Goal: Task Accomplishment & Management: Use online tool/utility

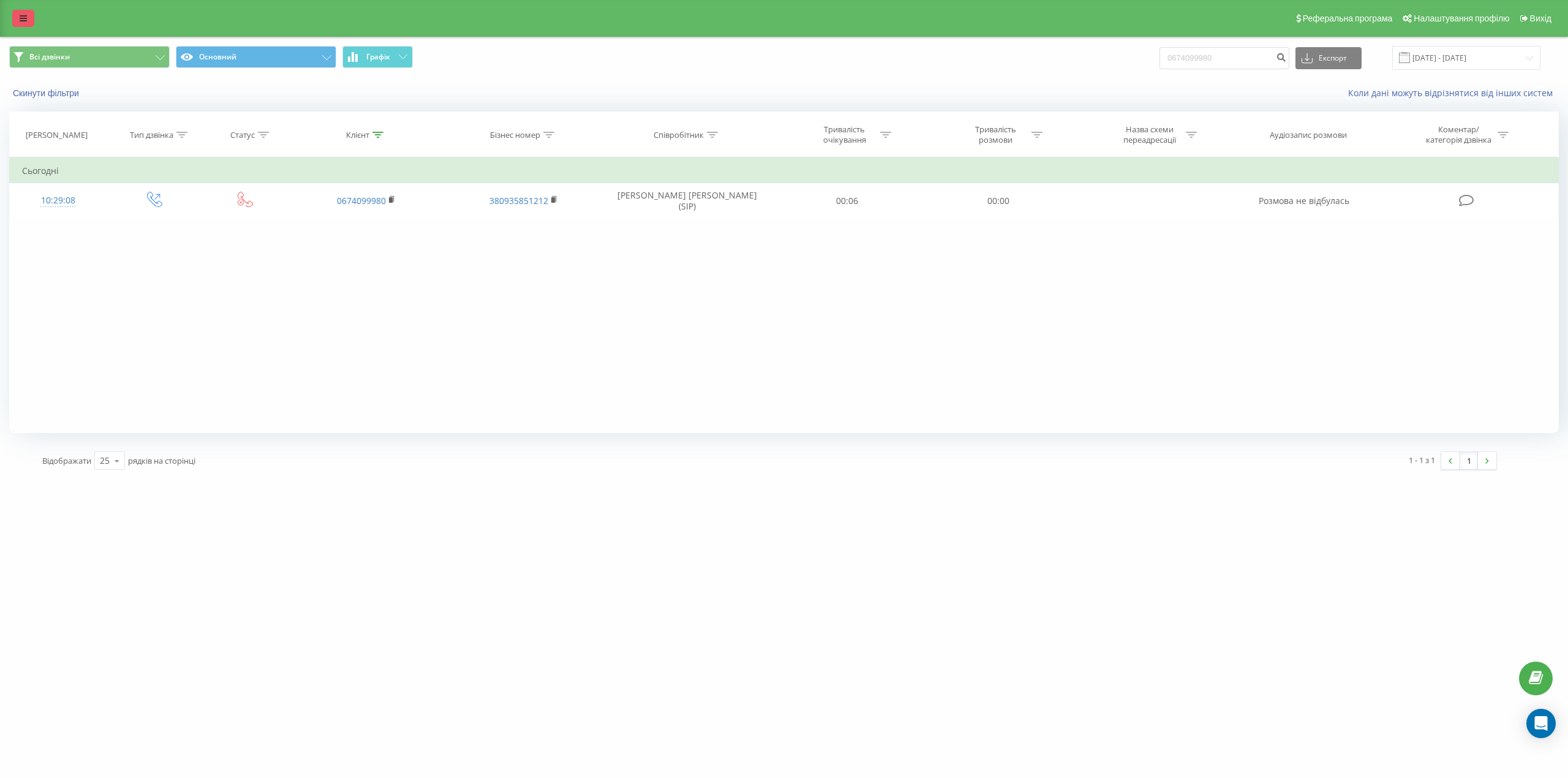
click at [21, 13] on link at bounding box center [23, 18] width 22 height 17
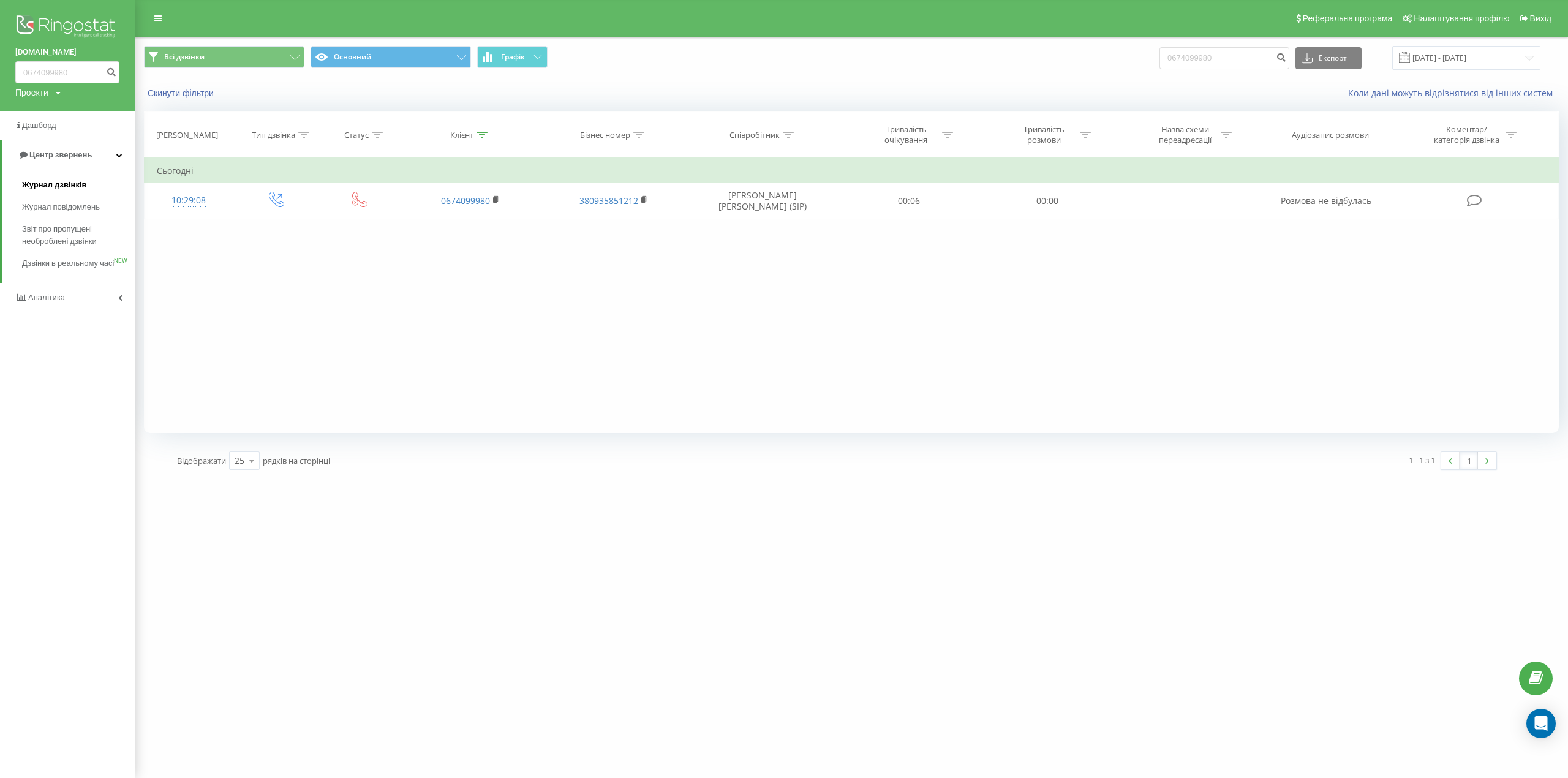
click at [69, 187] on span "Журнал дзвінків" at bounding box center [54, 185] width 65 height 12
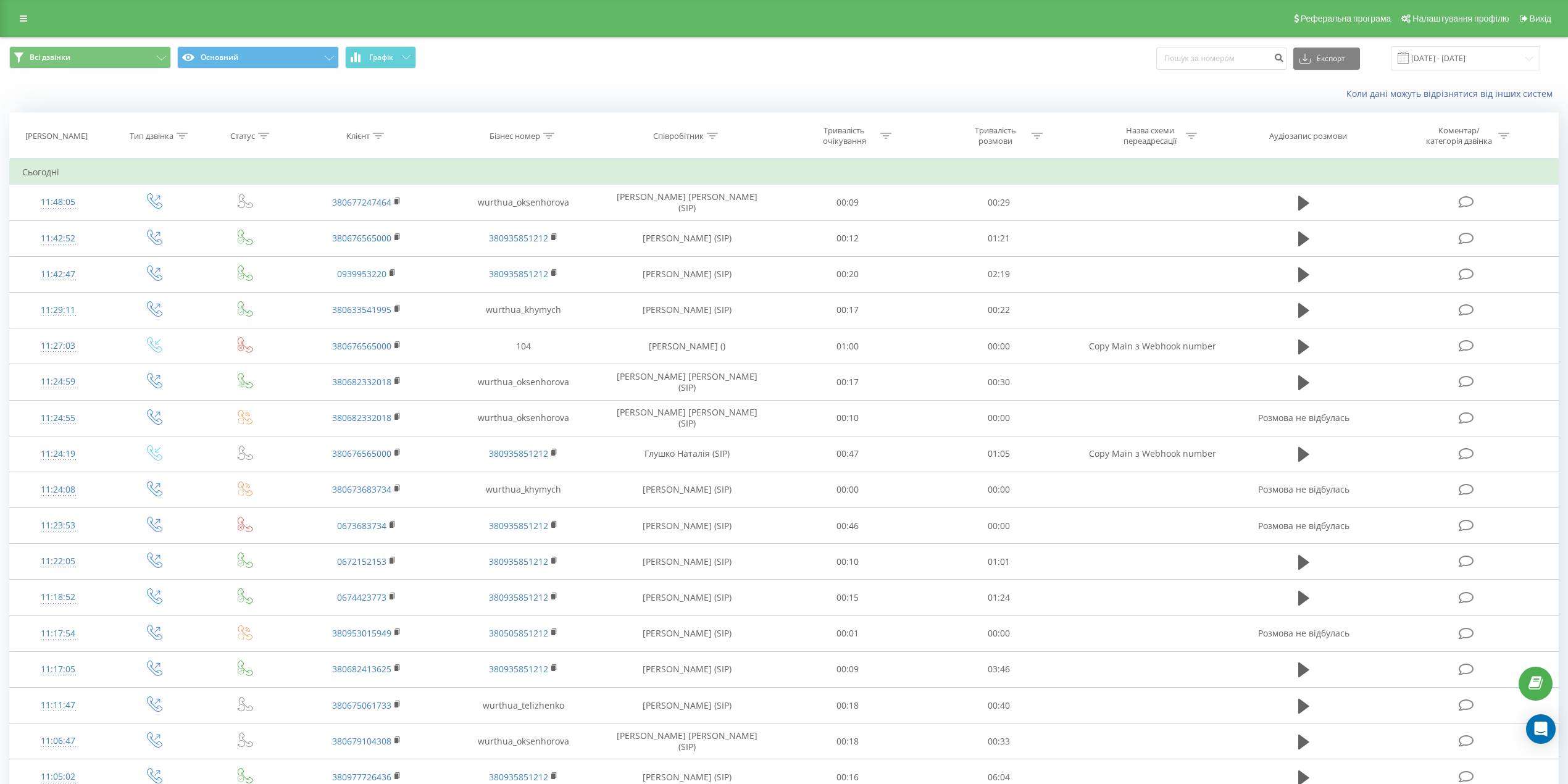
click at [702, 137] on div "Співробітник" at bounding box center [678, 136] width 50 height 10
click at [709, 227] on input "text" at bounding box center [687, 224] width 109 height 21
type input "сіліпіна"
click at [711, 241] on span "OK" at bounding box center [713, 248] width 35 height 19
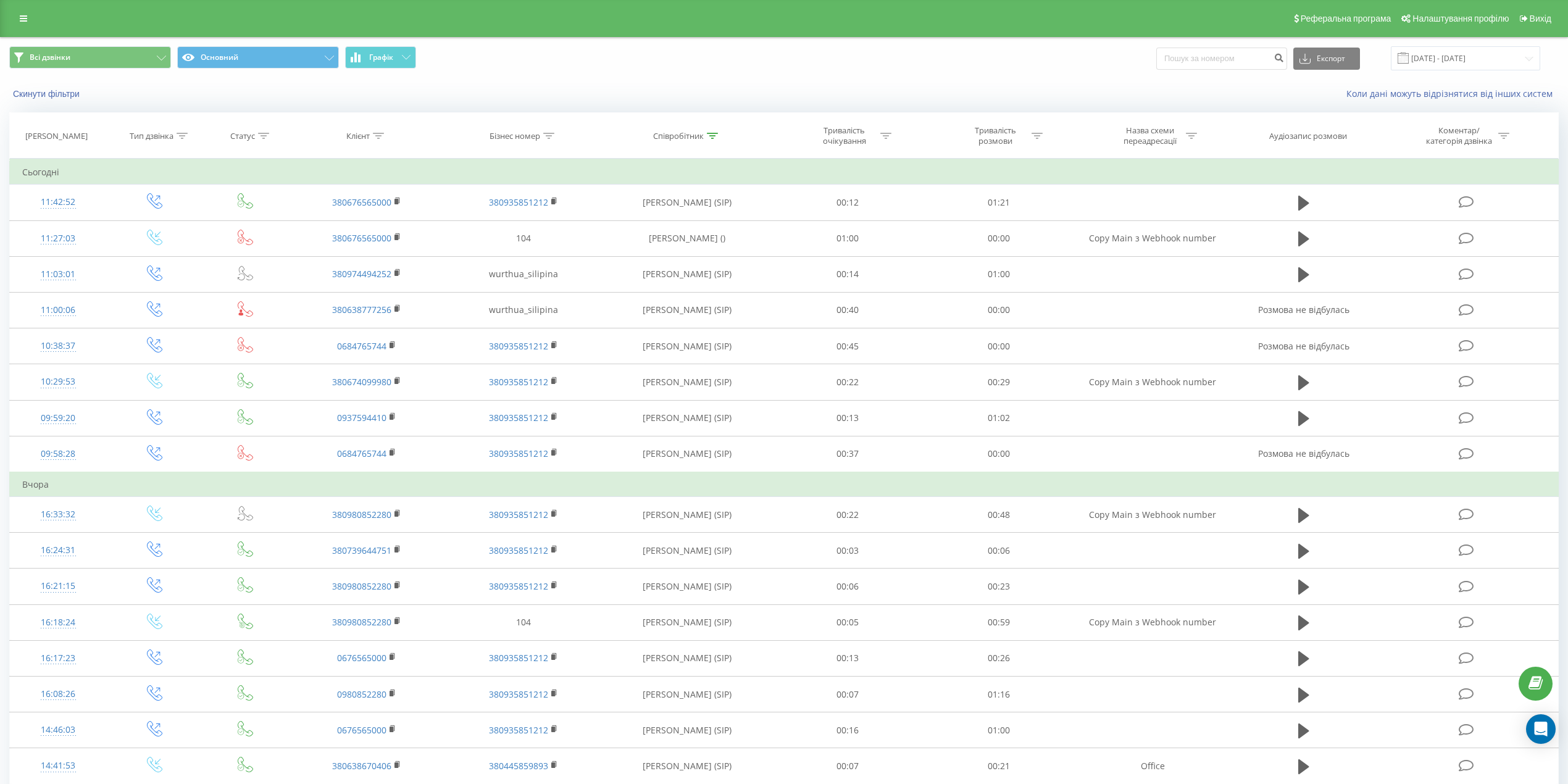
click at [995, 132] on div "Тривалість розмови" at bounding box center [995, 136] width 66 height 21
click at [986, 200] on div at bounding box center [992, 196] width 88 height 12
click at [991, 255] on div "Більше ніж" at bounding box center [998, 259] width 107 height 20
click at [1001, 225] on input "text" at bounding box center [999, 224] width 109 height 21
type input "03"
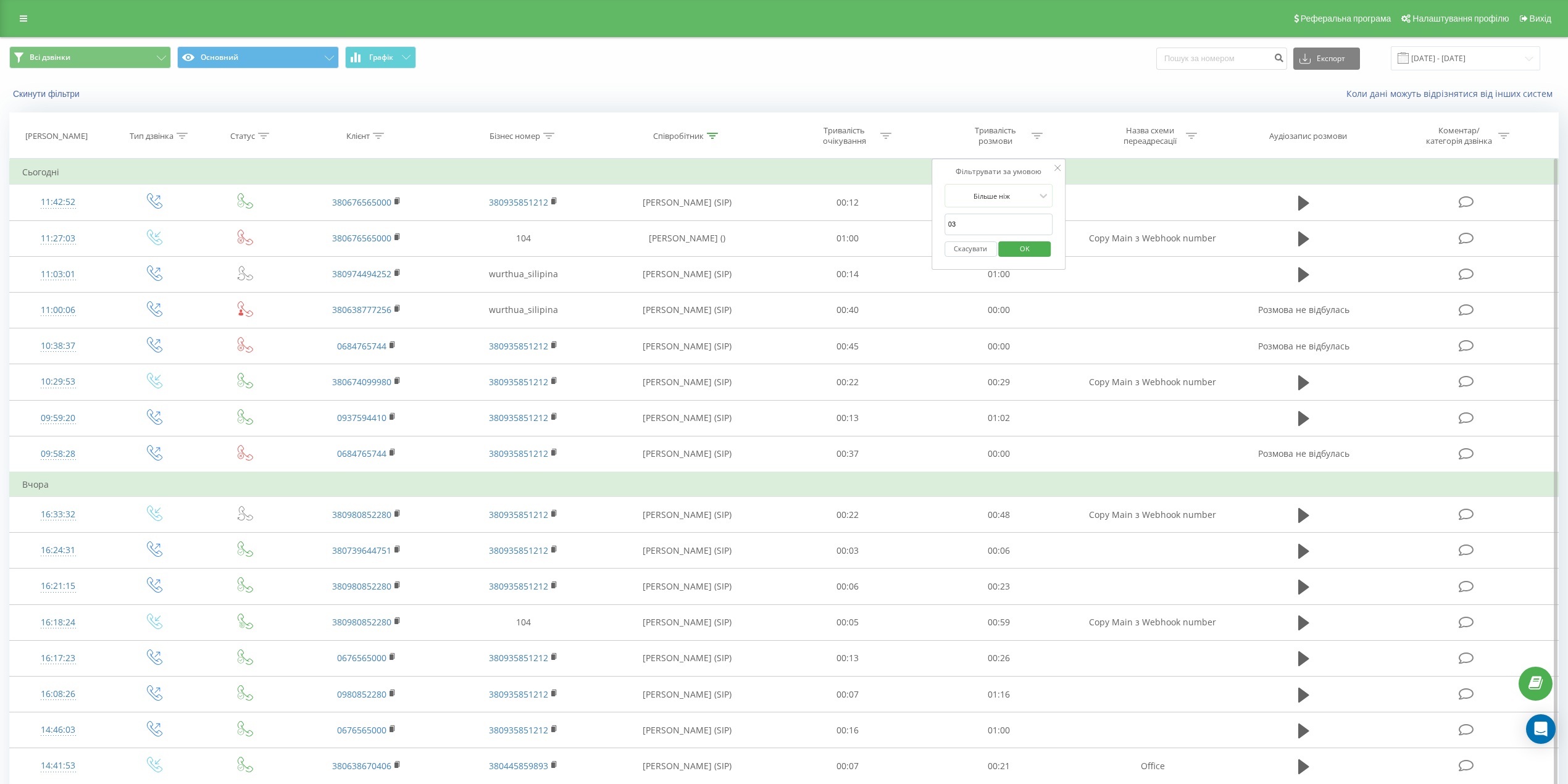
click at [1018, 262] on div "Скасувати OK" at bounding box center [999, 249] width 109 height 28
click at [1028, 250] on span "OK" at bounding box center [1025, 248] width 35 height 19
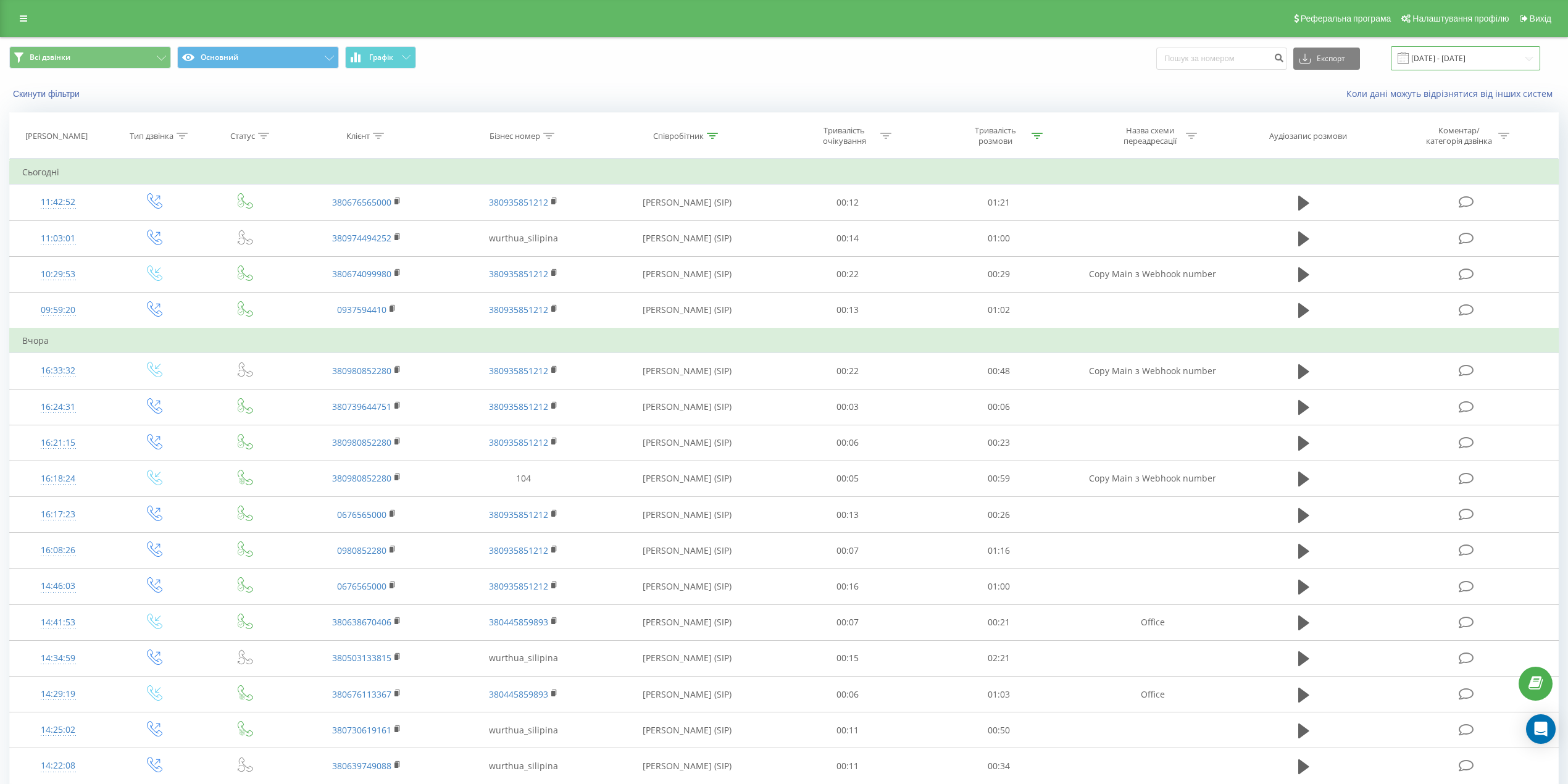
click at [1478, 59] on input "19.08.2025 - 19.09.2025" at bounding box center [1465, 58] width 149 height 24
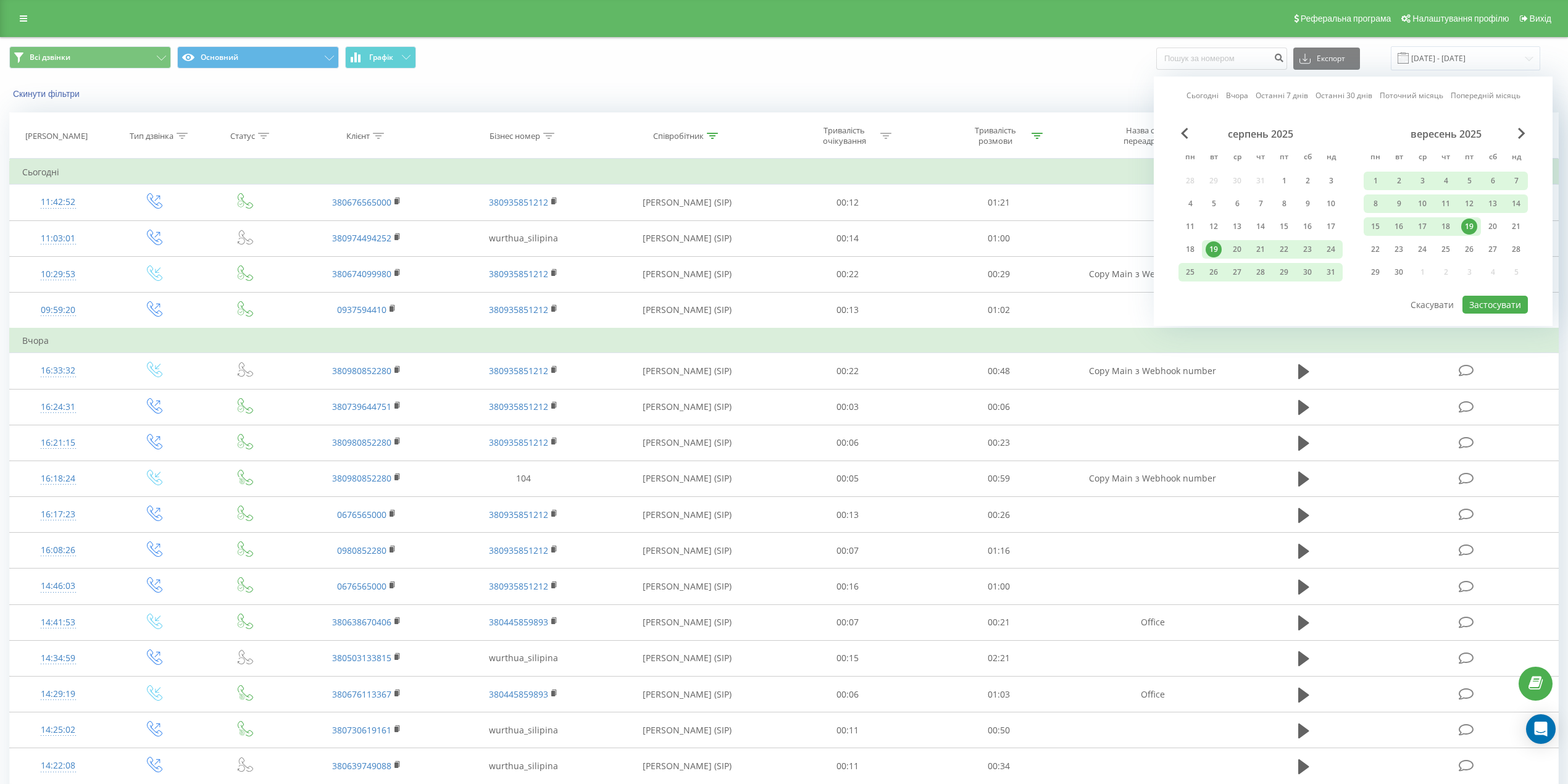
click at [1467, 228] on div "19" at bounding box center [1470, 227] width 16 height 16
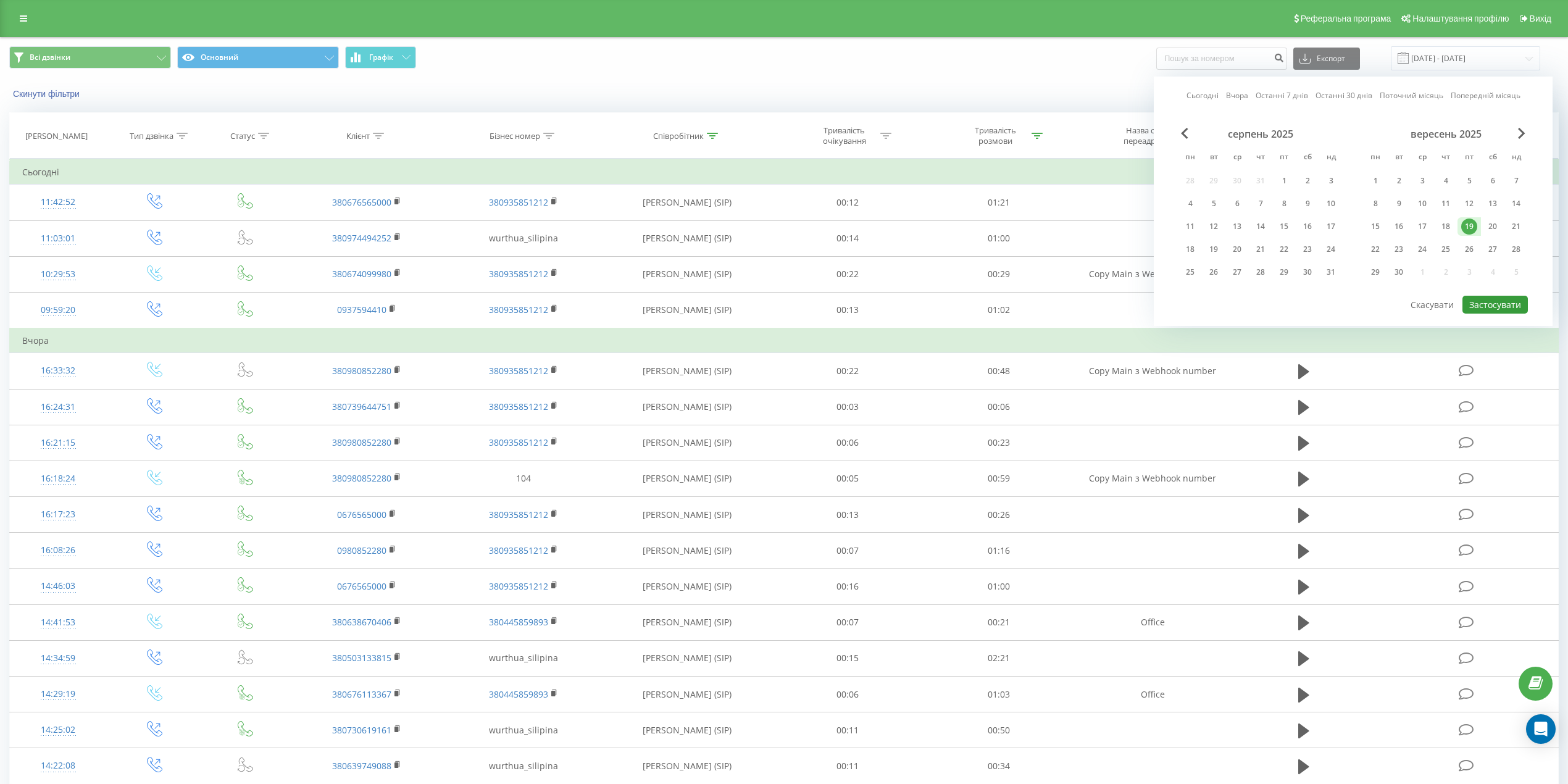
click at [1487, 302] on button "Застосувати" at bounding box center [1495, 304] width 66 height 18
type input "19.09.2025 - 19.09.2025"
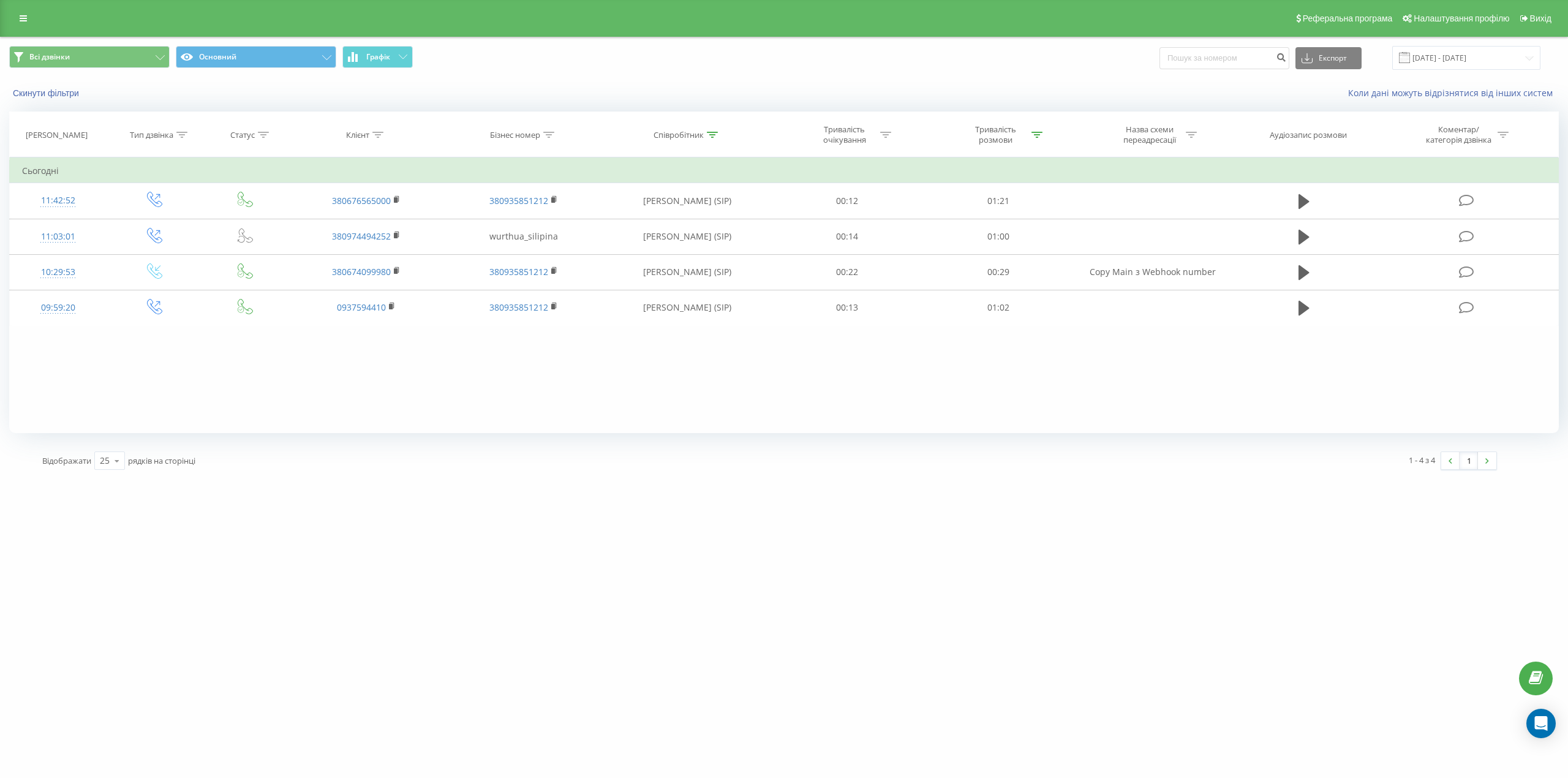
click at [681, 135] on div "Співробітник" at bounding box center [678, 135] width 50 height 10
click at [670, 221] on input "сіліпіна" at bounding box center [686, 222] width 108 height 21
click button "OK" at bounding box center [713, 247] width 52 height 15
click at [708, 142] on th "Співробітник" at bounding box center [687, 135] width 169 height 45
click at [708, 140] on div at bounding box center [712, 135] width 11 height 10
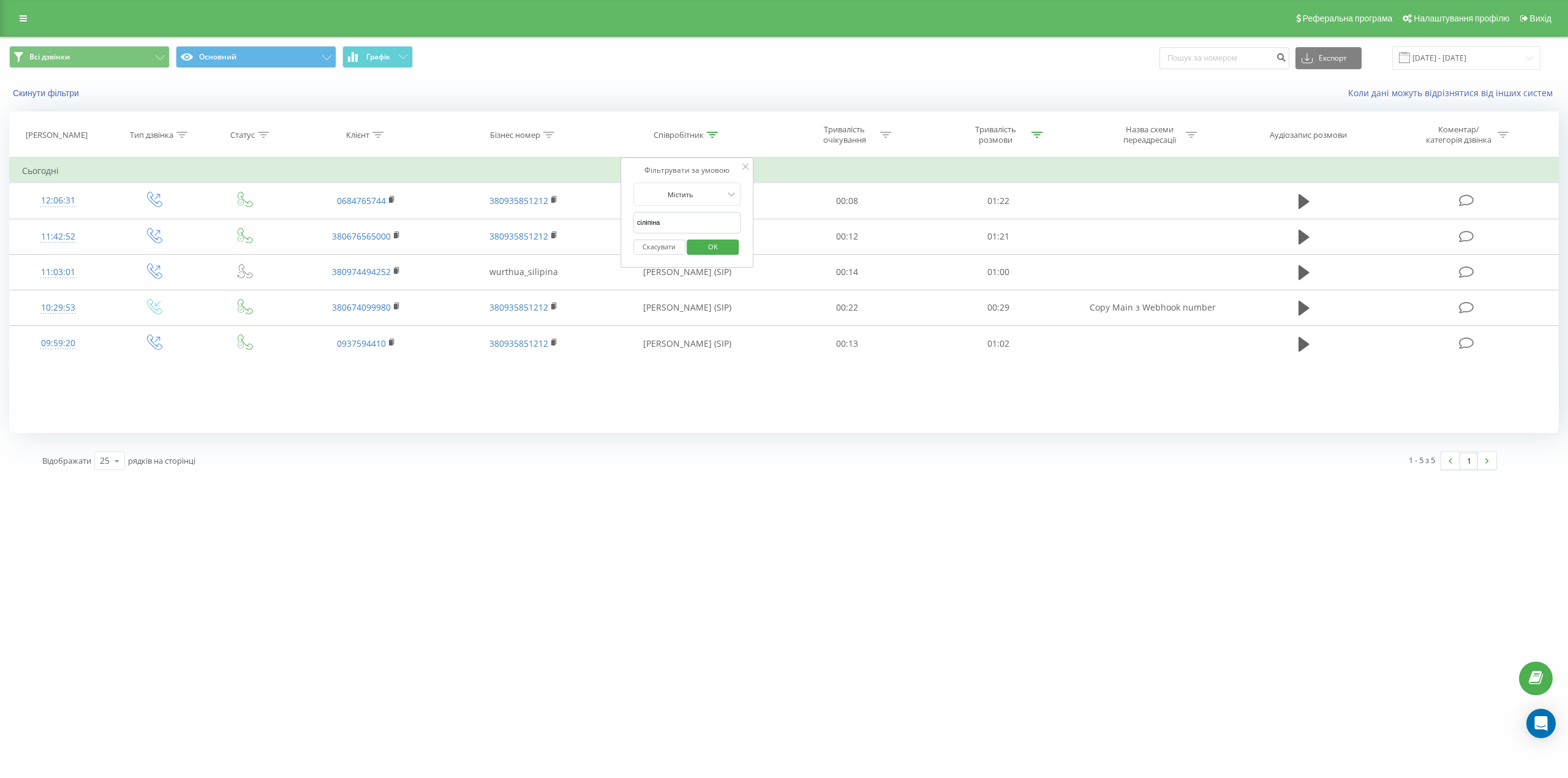
drag, startPoint x: 693, startPoint y: 219, endPoint x: 632, endPoint y: 218, distance: 61.0
click at [632, 218] on div "Фільтрувати за умовою Містить сіліпіна Скасувати OK" at bounding box center [687, 213] width 133 height 110
click button "OK" at bounding box center [713, 247] width 52 height 15
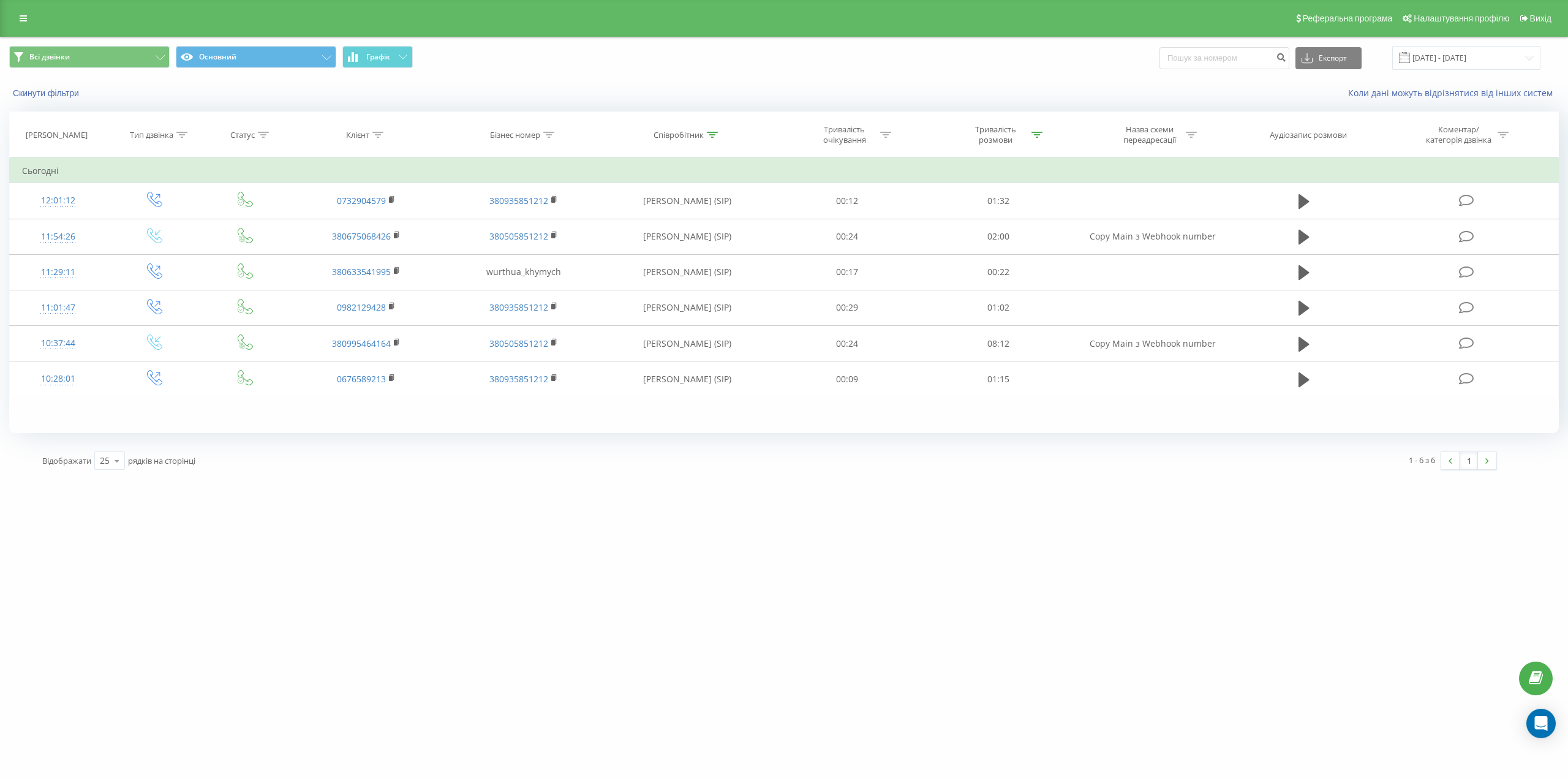
click at [708, 138] on div at bounding box center [712, 135] width 11 height 10
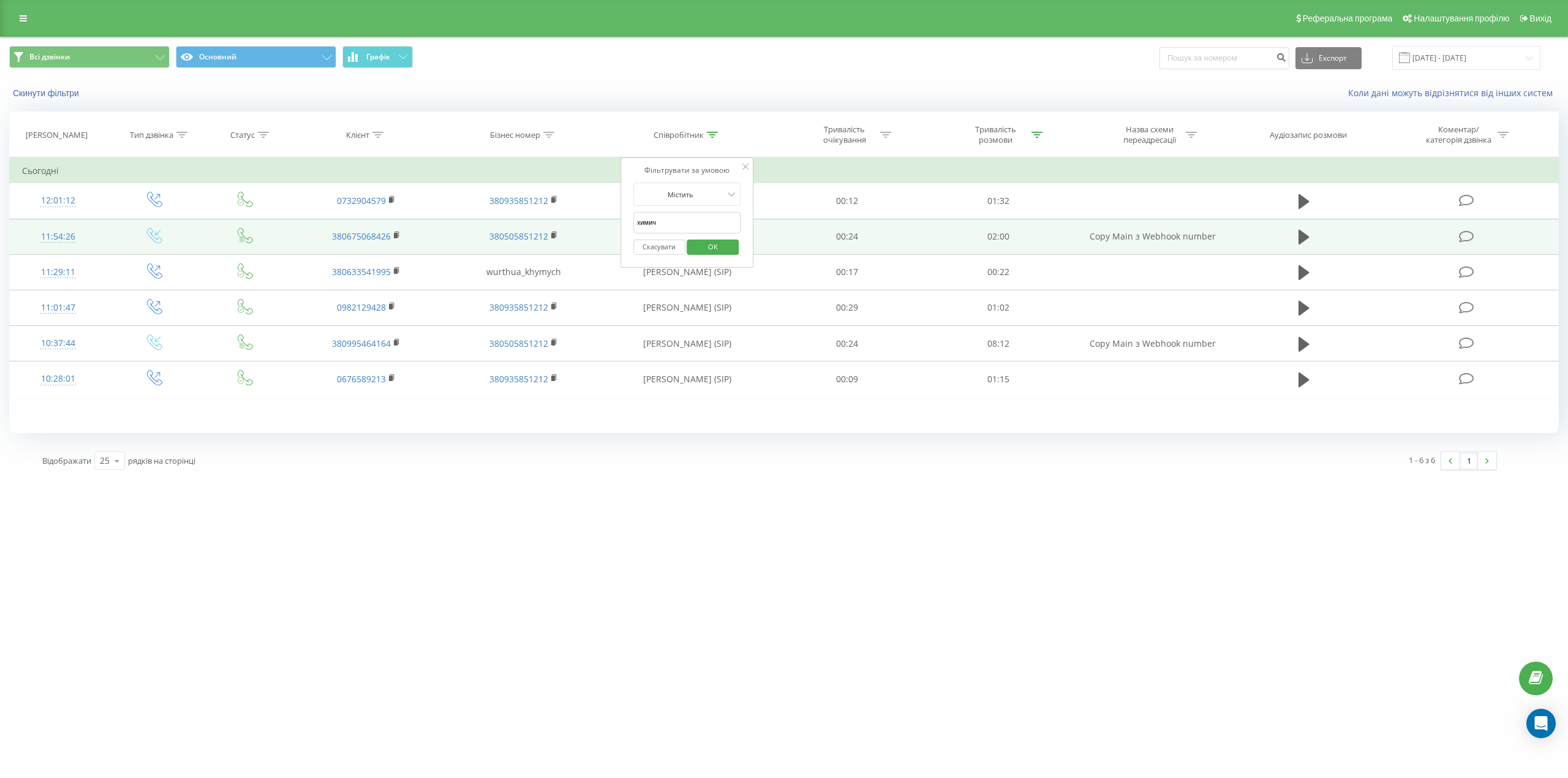
drag, startPoint x: 686, startPoint y: 224, endPoint x: 614, endPoint y: 221, distance: 72.1
click at [615, 221] on table "Фільтрувати за умовою Дорівнює Введіть значення Скасувати OK Фільтрувати за умо…" at bounding box center [784, 277] width 1550 height 240
type input "с"
click button "OK" at bounding box center [713, 247] width 52 height 15
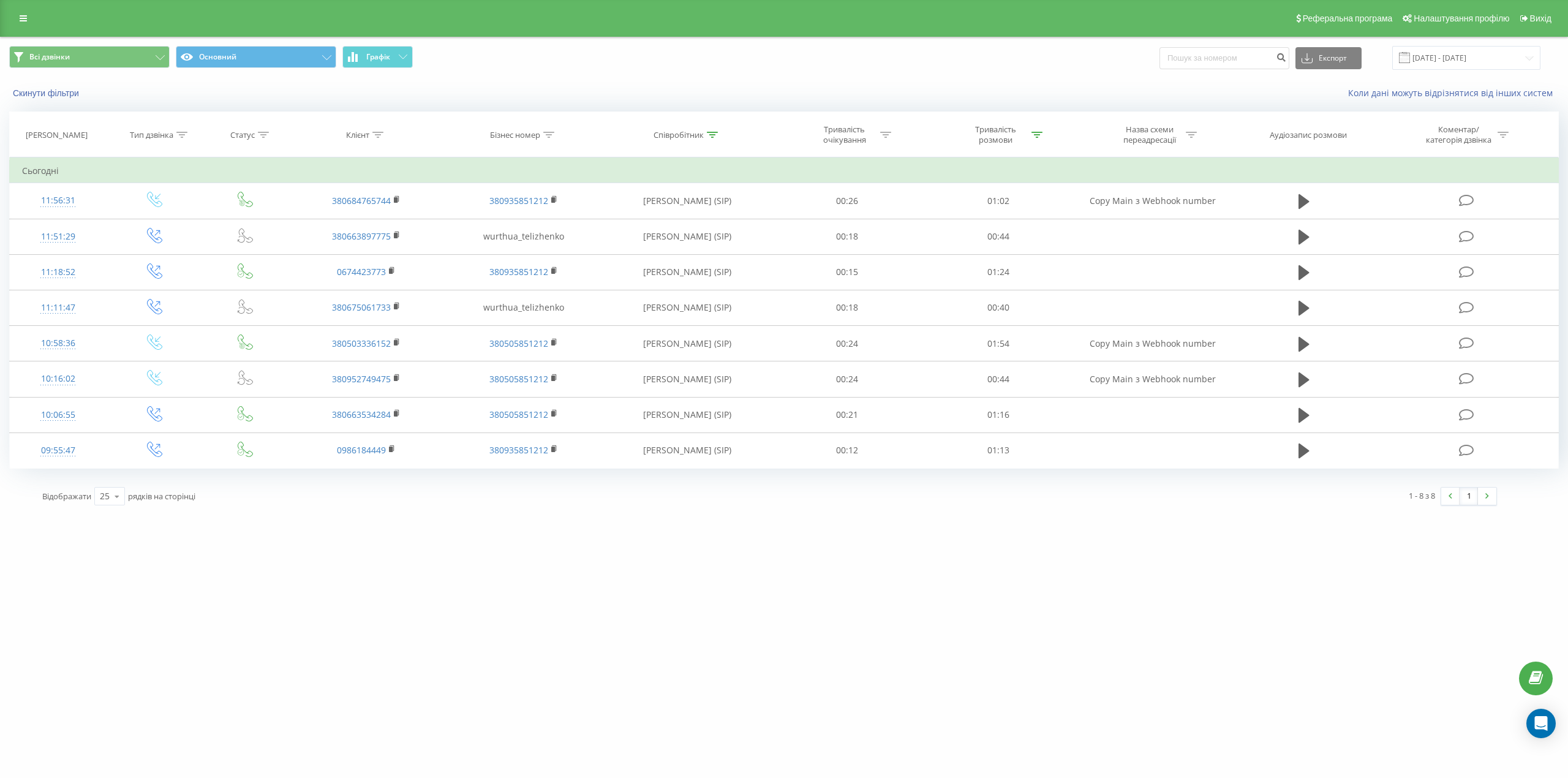
click at [689, 133] on div "Співробітник" at bounding box center [678, 135] width 50 height 10
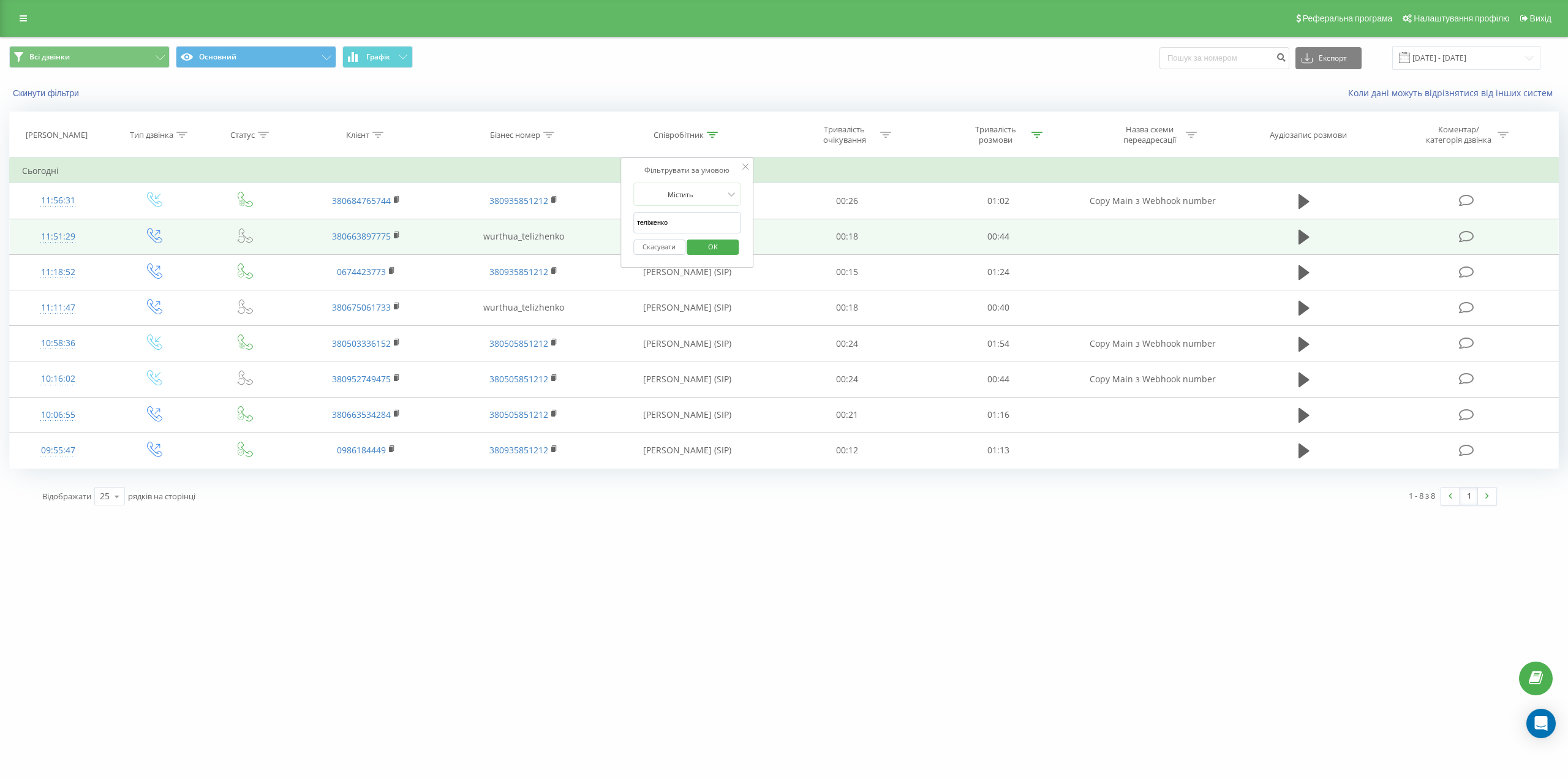
drag, startPoint x: 687, startPoint y: 217, endPoint x: 604, endPoint y: 226, distance: 83.5
click at [604, 226] on table "Фільтрувати за умовою Дорівнює Введіть значення Скасувати OK Фільтрувати за умо…" at bounding box center [784, 313] width 1550 height 311
click button "OK" at bounding box center [713, 247] width 52 height 15
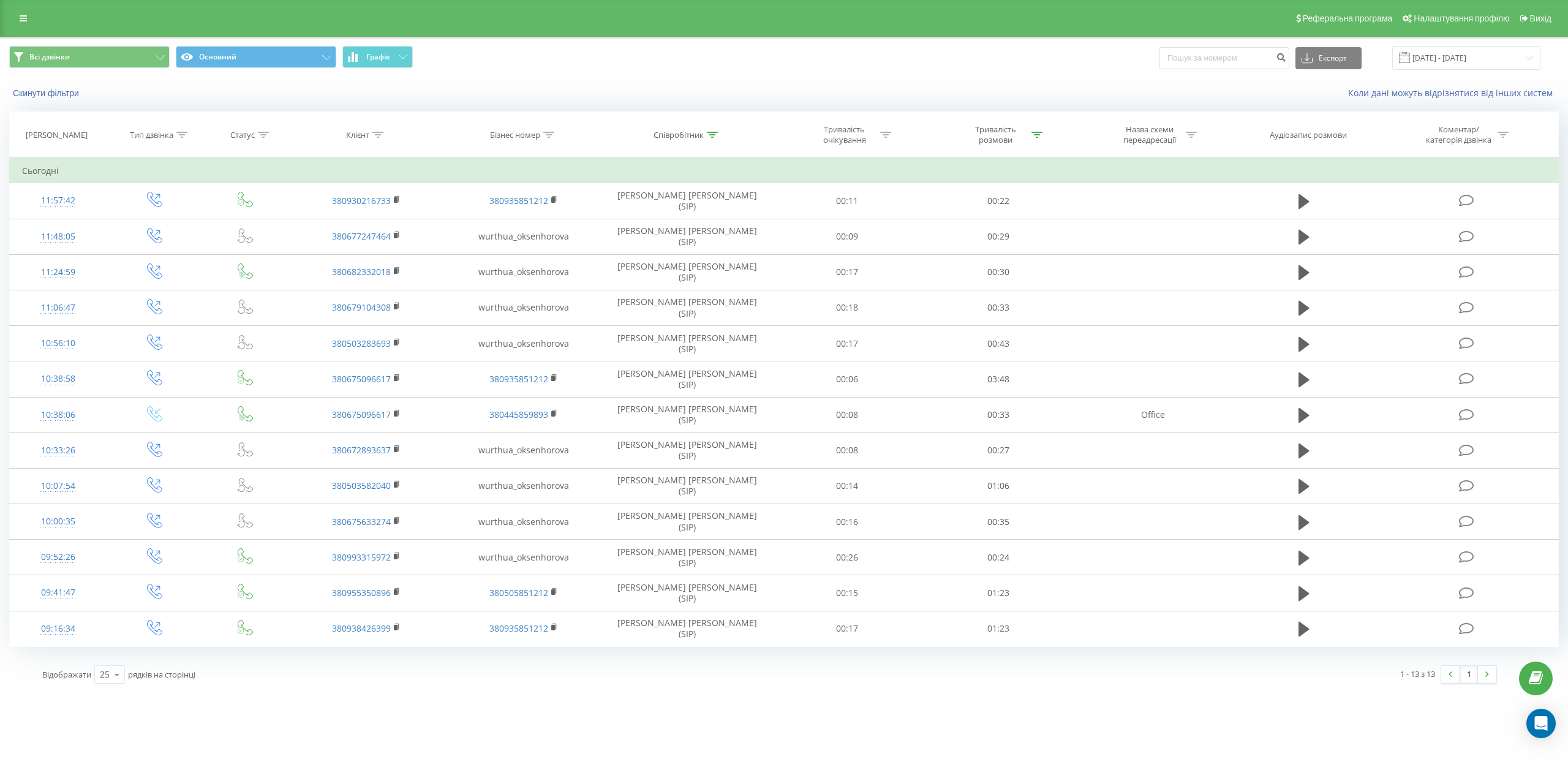
click at [681, 137] on div "Співробітник" at bounding box center [678, 135] width 50 height 10
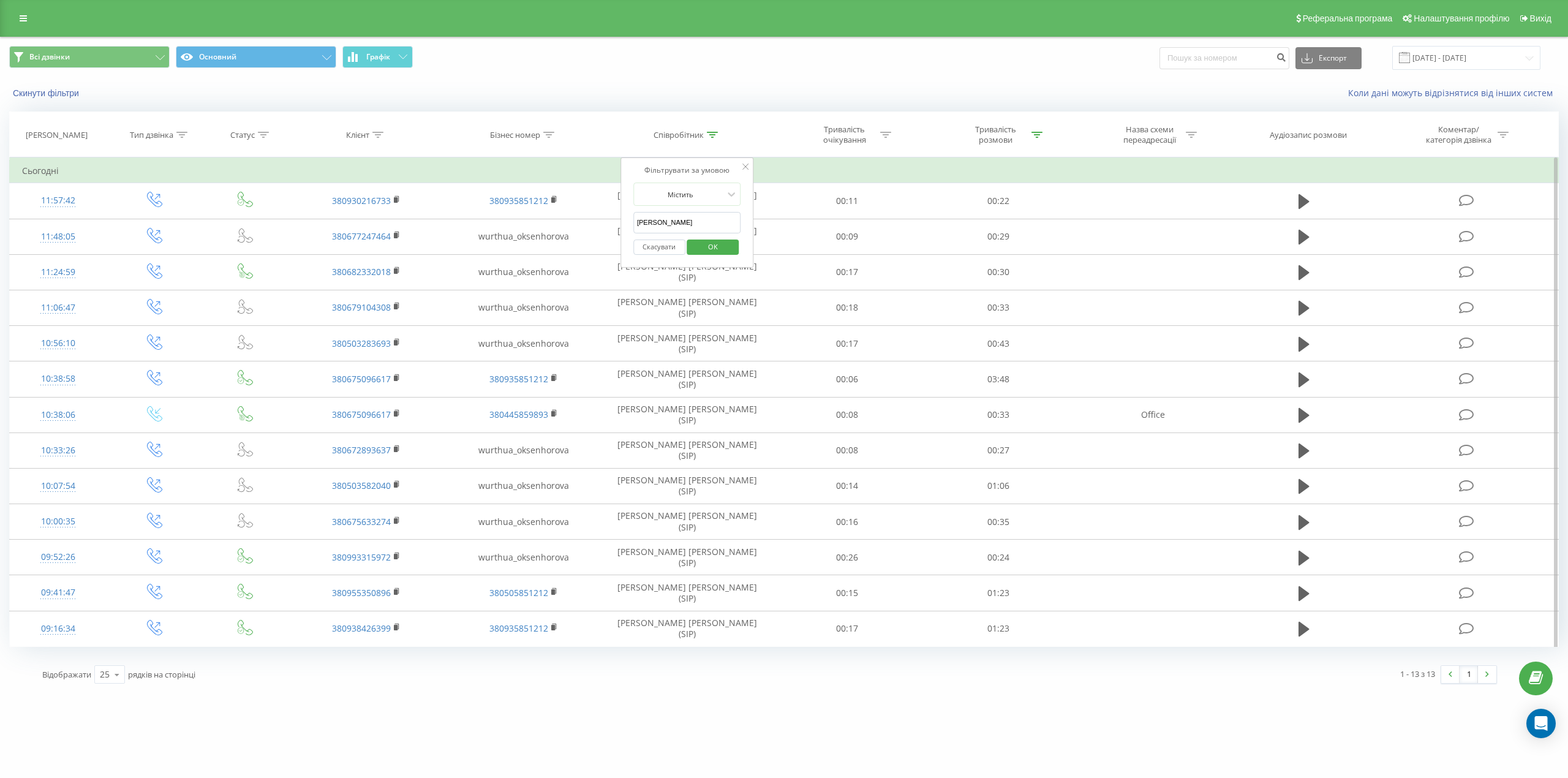
click at [706, 225] on input "оксенгорова" at bounding box center [686, 222] width 108 height 21
click button "OK" at bounding box center [713, 247] width 52 height 15
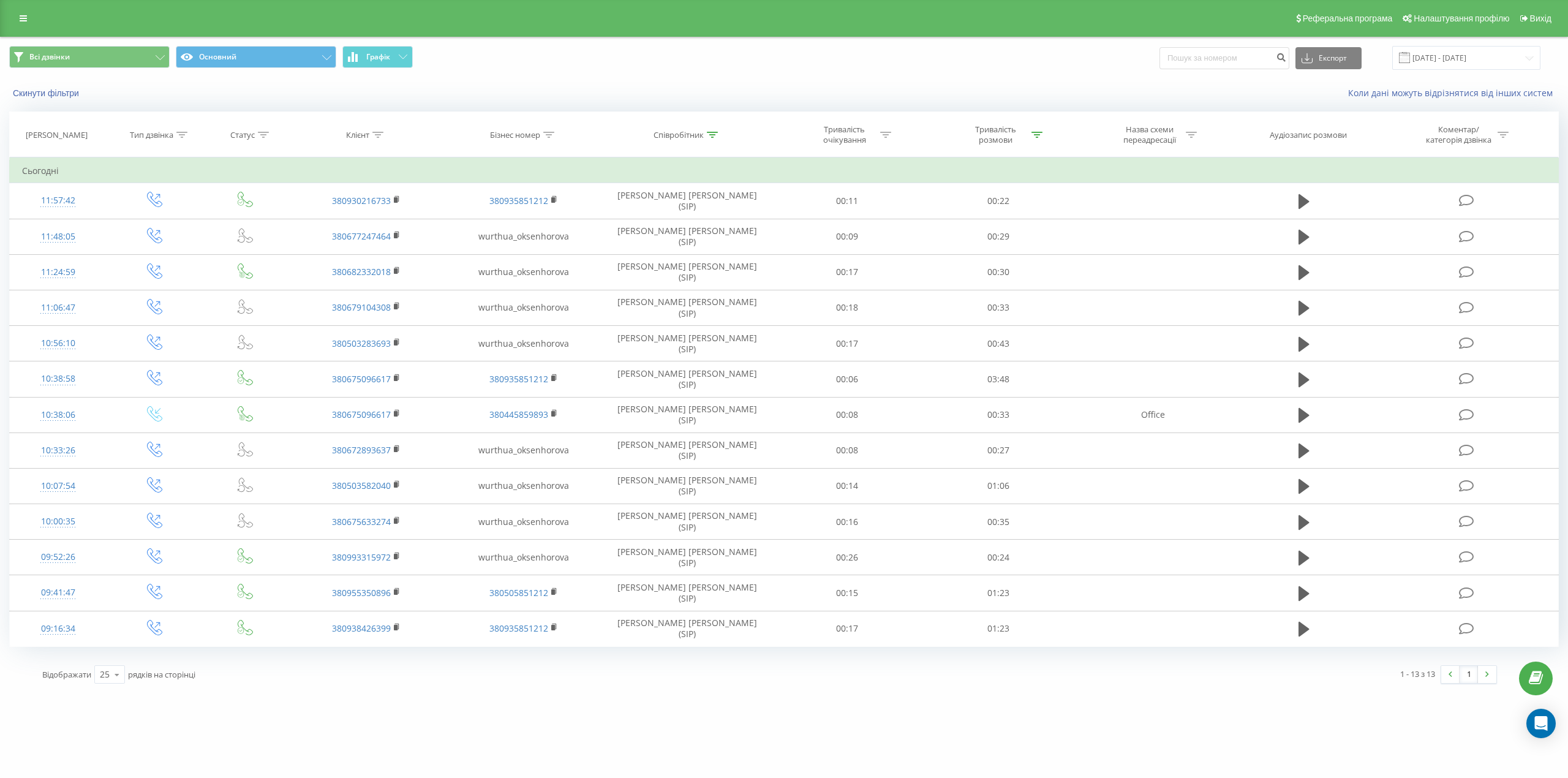
click at [701, 133] on div "Співробітник" at bounding box center [678, 135] width 50 height 10
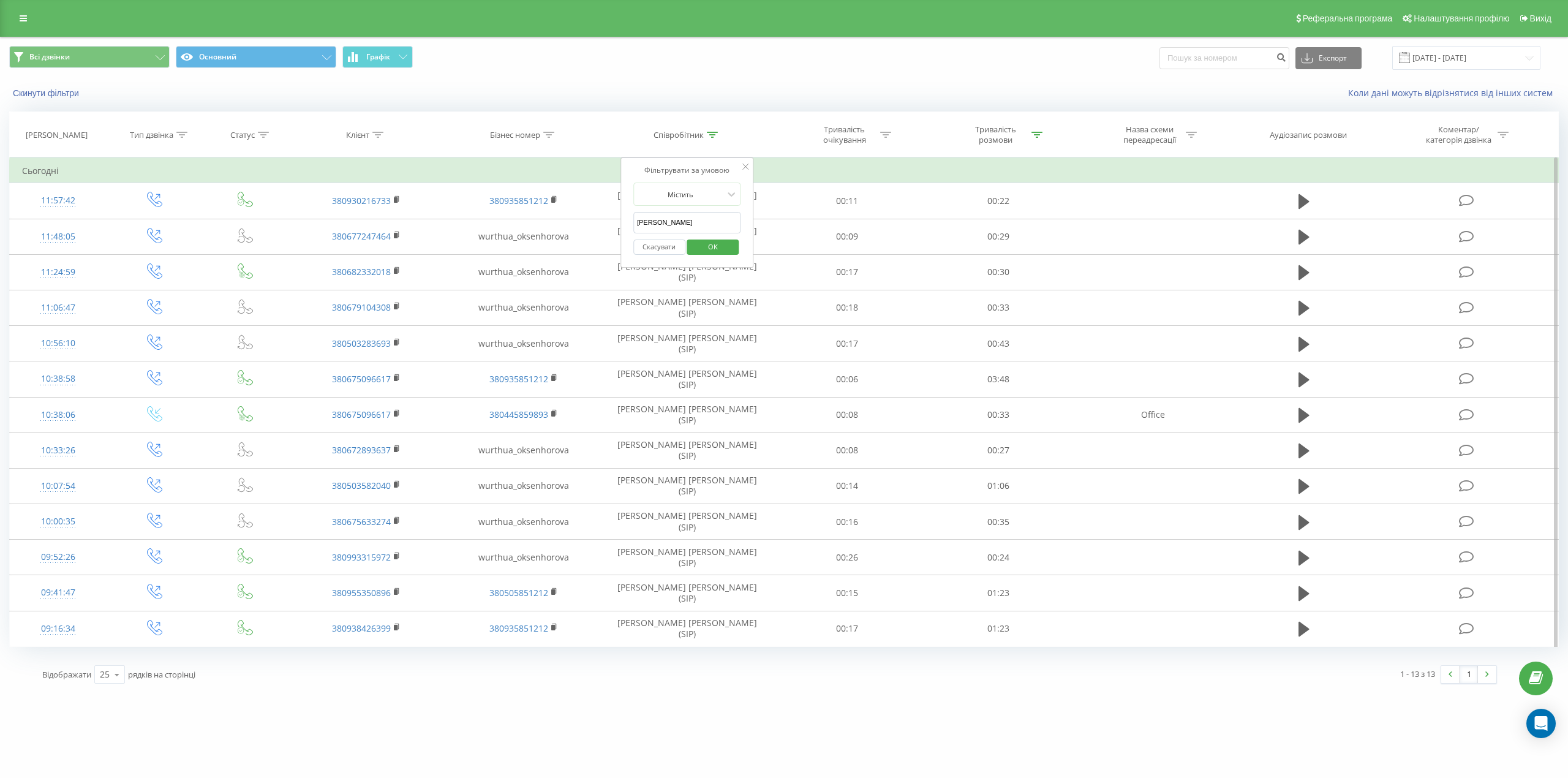
drag, startPoint x: 709, startPoint y: 216, endPoint x: 623, endPoint y: 213, distance: 86.1
click at [623, 213] on div "Фільтрувати за умовою Містить оксенгорова Скасувати OK" at bounding box center [687, 213] width 133 height 110
click button "OK" at bounding box center [713, 247] width 52 height 15
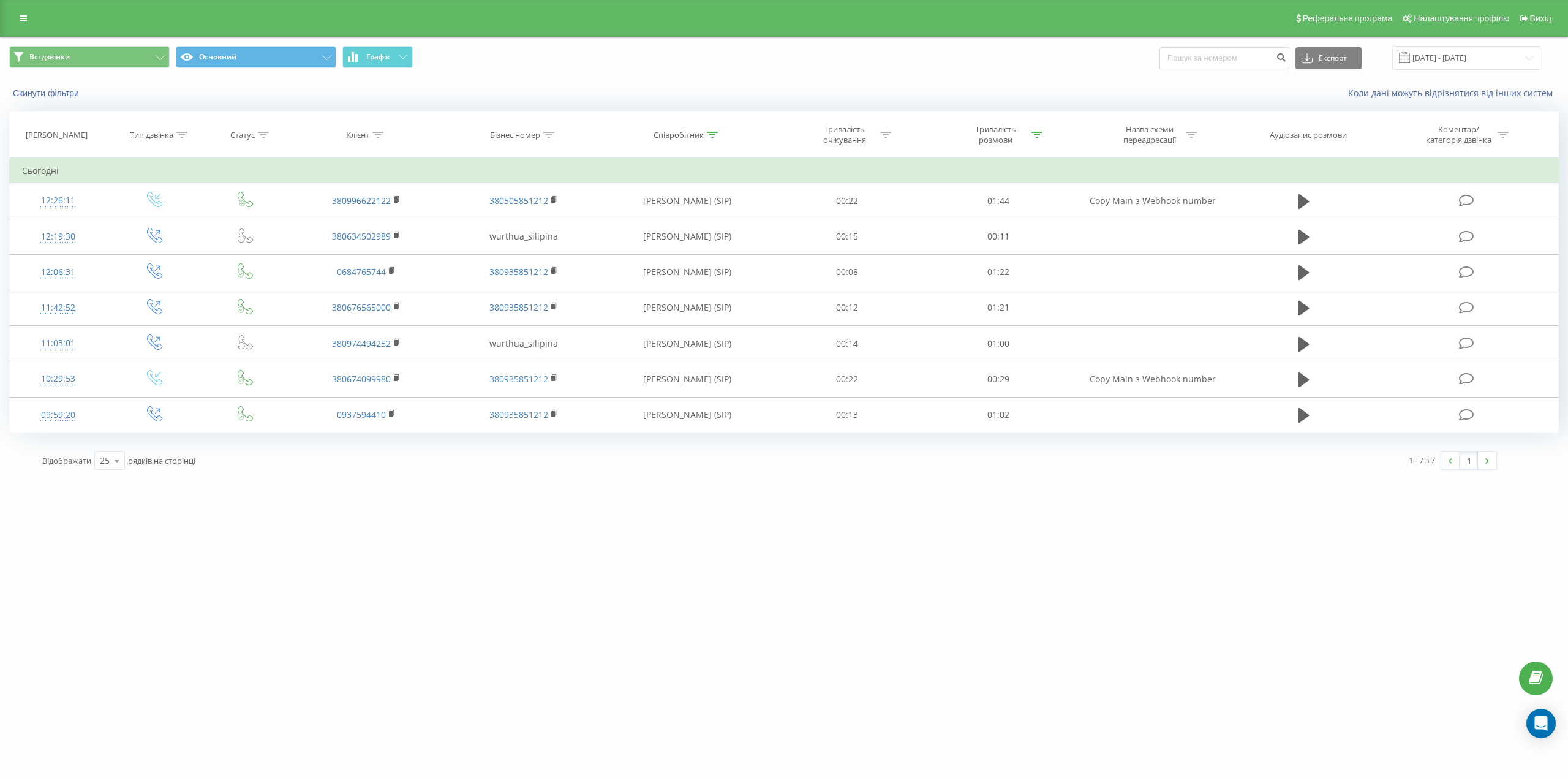
click at [691, 133] on div "Співробітник" at bounding box center [678, 135] width 50 height 10
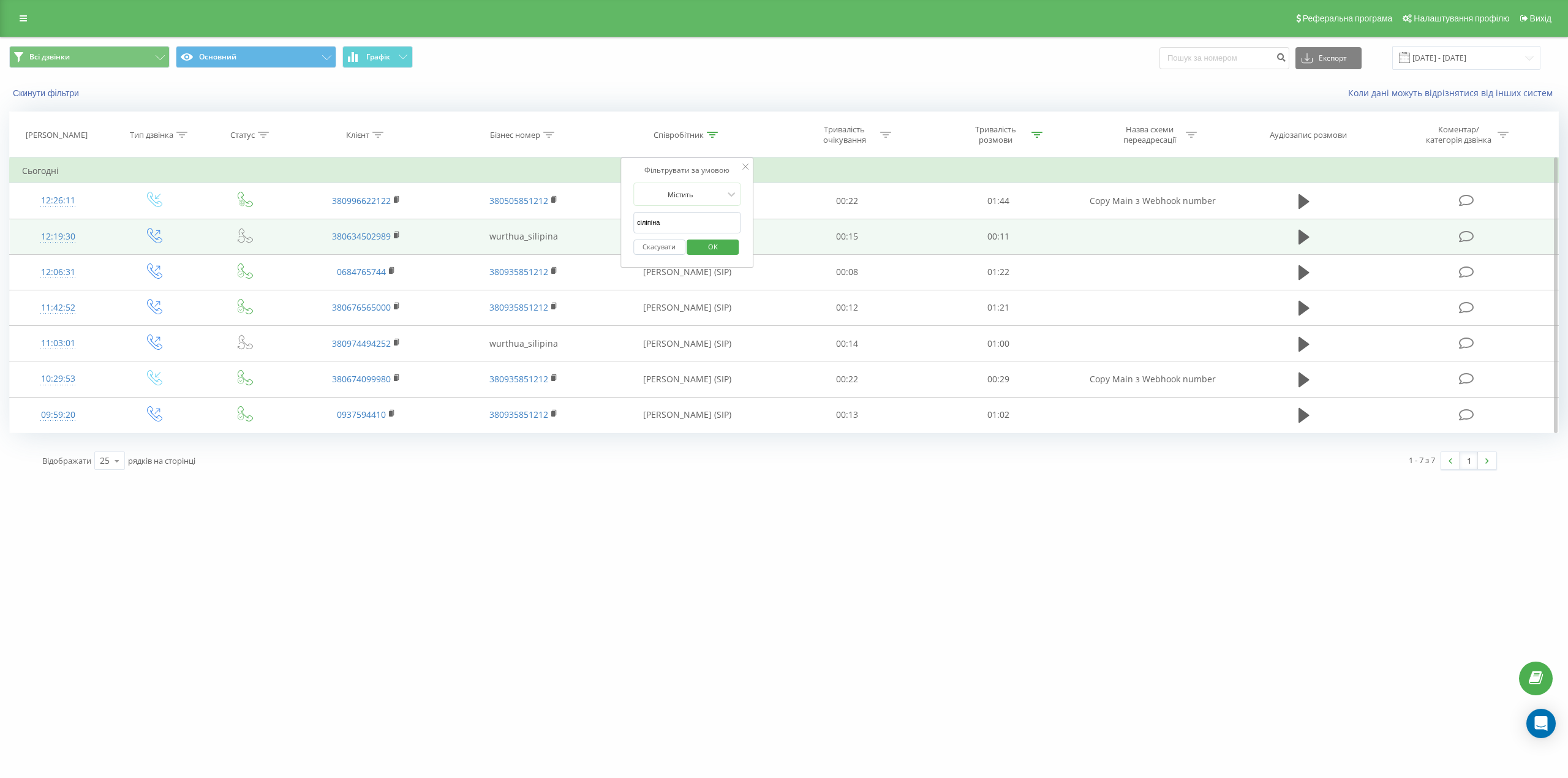
drag, startPoint x: 675, startPoint y: 219, endPoint x: 615, endPoint y: 219, distance: 60.0
click at [615, 219] on table "Фільтрувати за умовою Дорівнює Введіть значення Скасувати OK Фільтрувати за умо…" at bounding box center [784, 296] width 1550 height 276
click button "OK" at bounding box center [713, 247] width 52 height 15
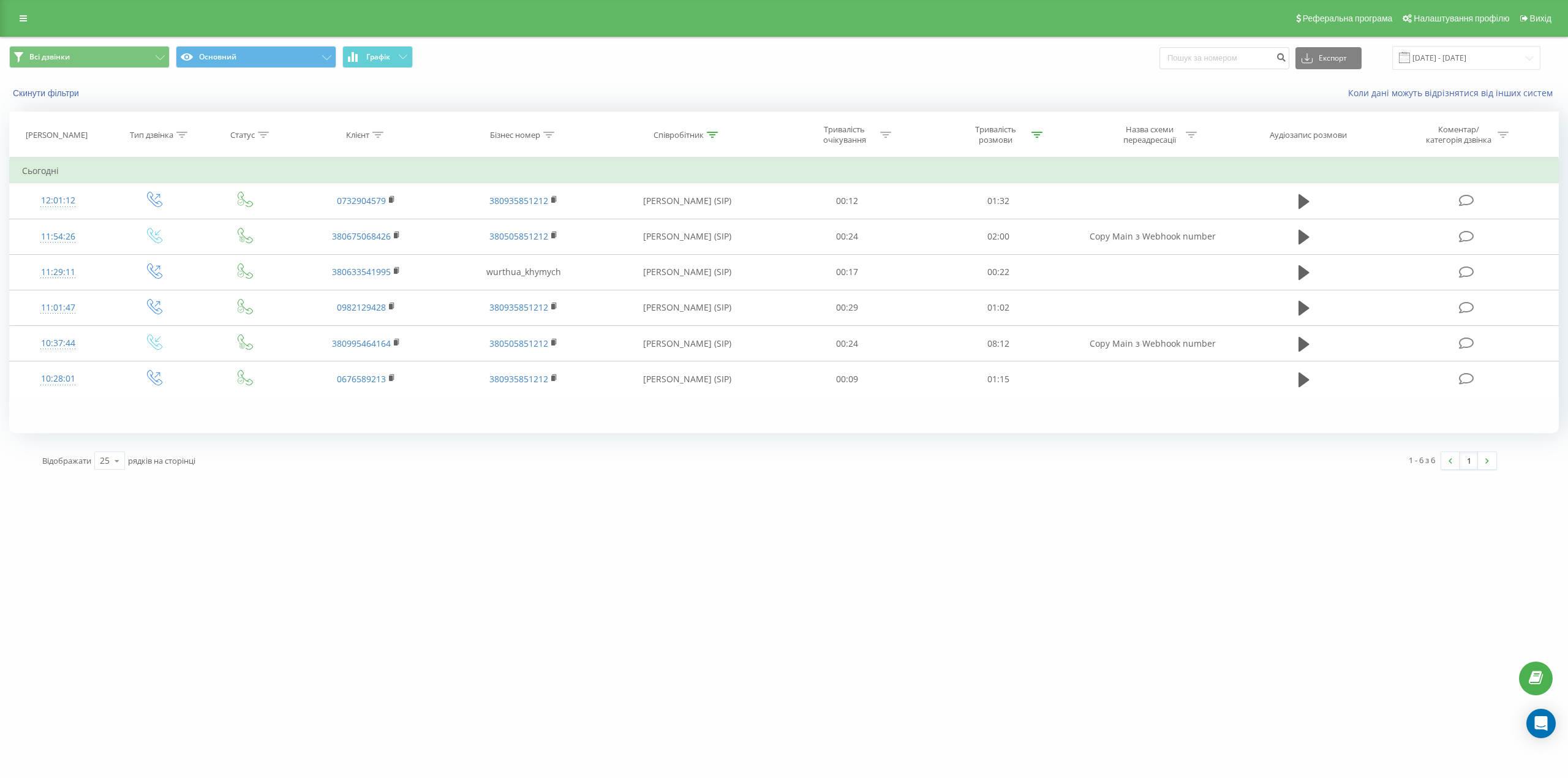
click at [708, 131] on div at bounding box center [712, 135] width 11 height 10
drag, startPoint x: 679, startPoint y: 221, endPoint x: 633, endPoint y: 214, distance: 46.5
click at [633, 214] on input "химич" at bounding box center [686, 222] width 108 height 21
click button "OK" at bounding box center [713, 247] width 52 height 15
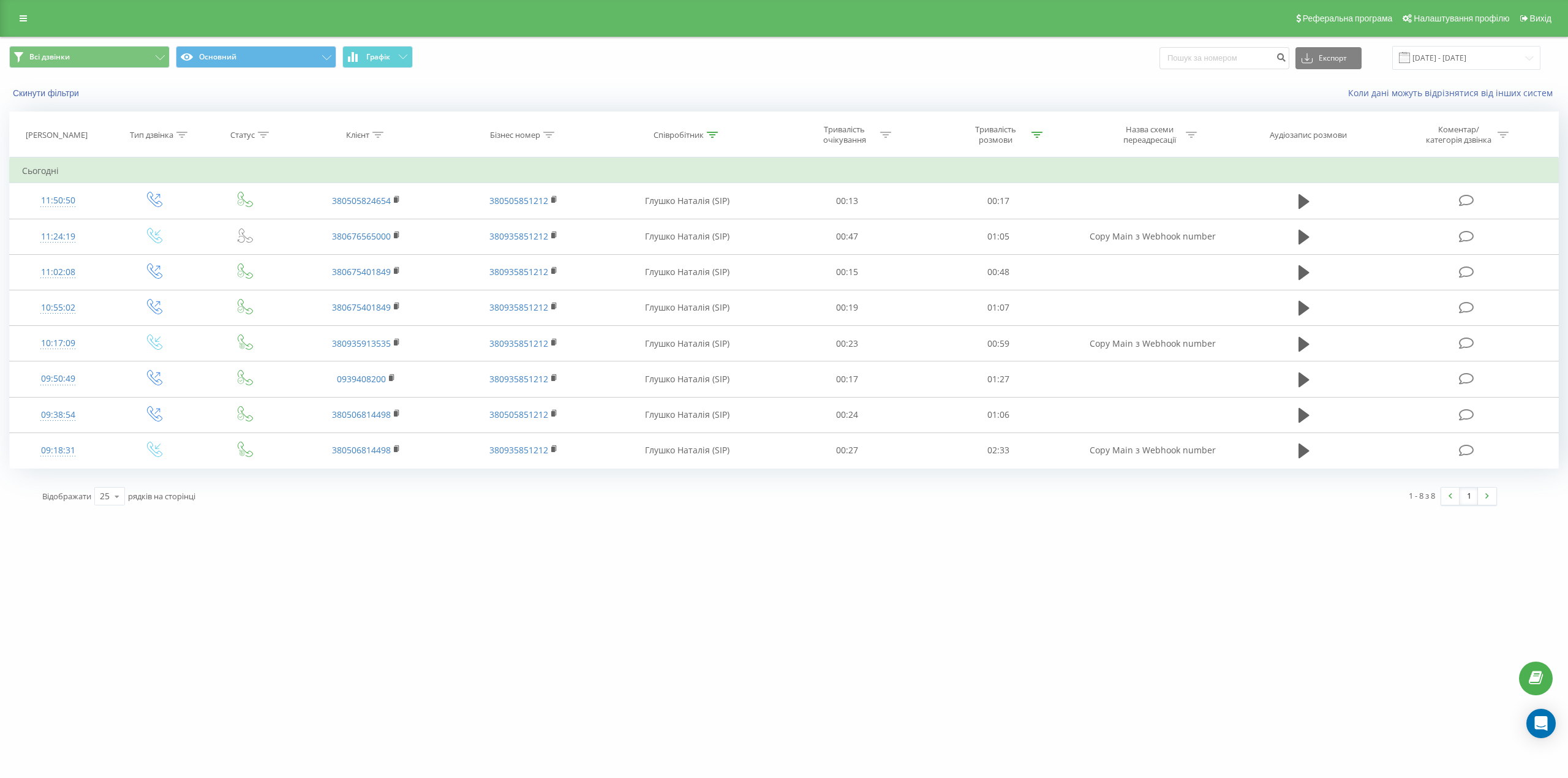
click at [700, 133] on div "Співробітник" at bounding box center [678, 135] width 50 height 10
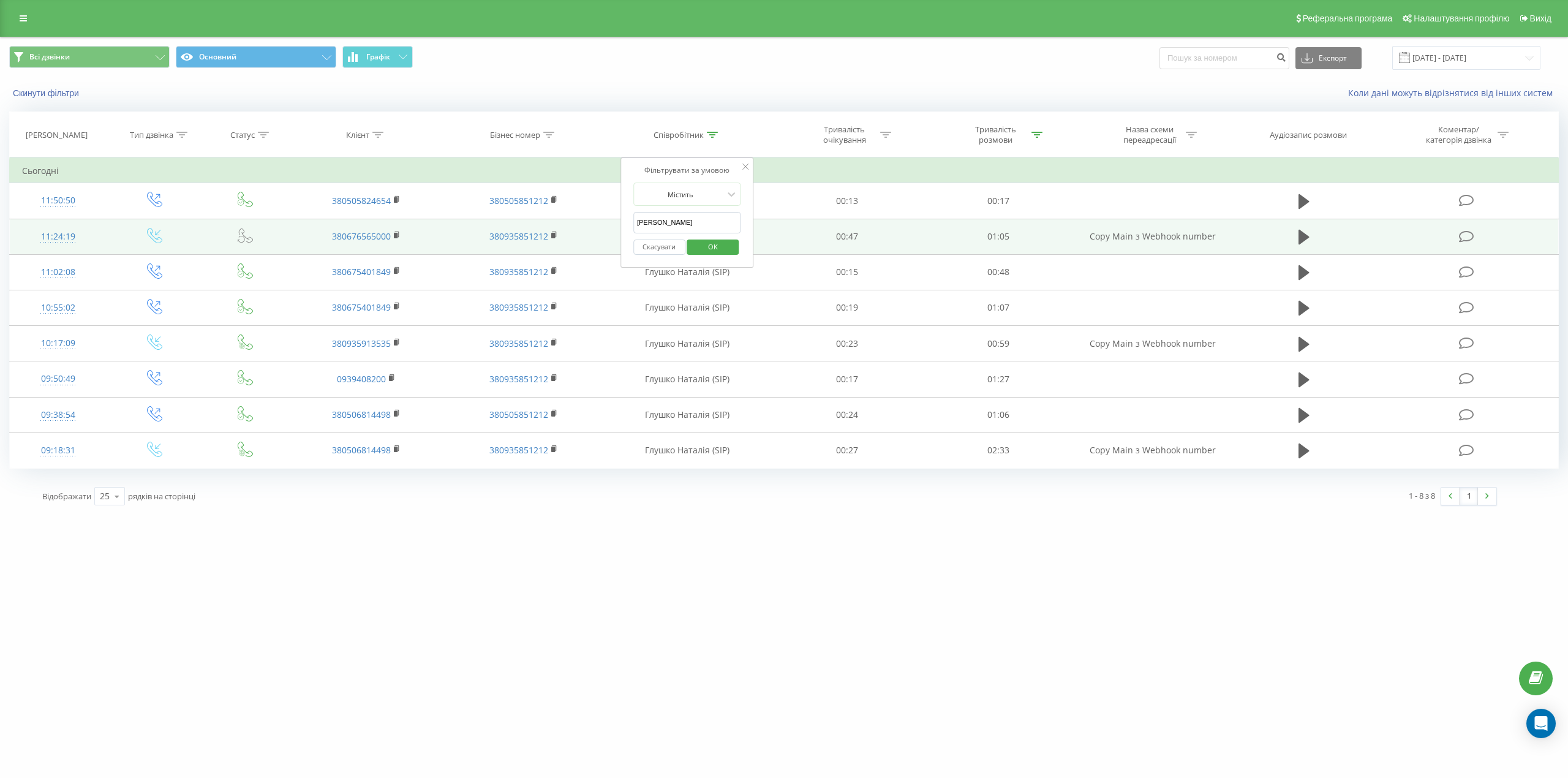
drag, startPoint x: 670, startPoint y: 226, endPoint x: 607, endPoint y: 230, distance: 63.1
click at [607, 230] on table "Фільтрувати за умовою Дорівнює Введіть значення Скасувати OK Фільтрувати за умо…" at bounding box center [784, 313] width 1550 height 311
click button "OK" at bounding box center [713, 247] width 52 height 15
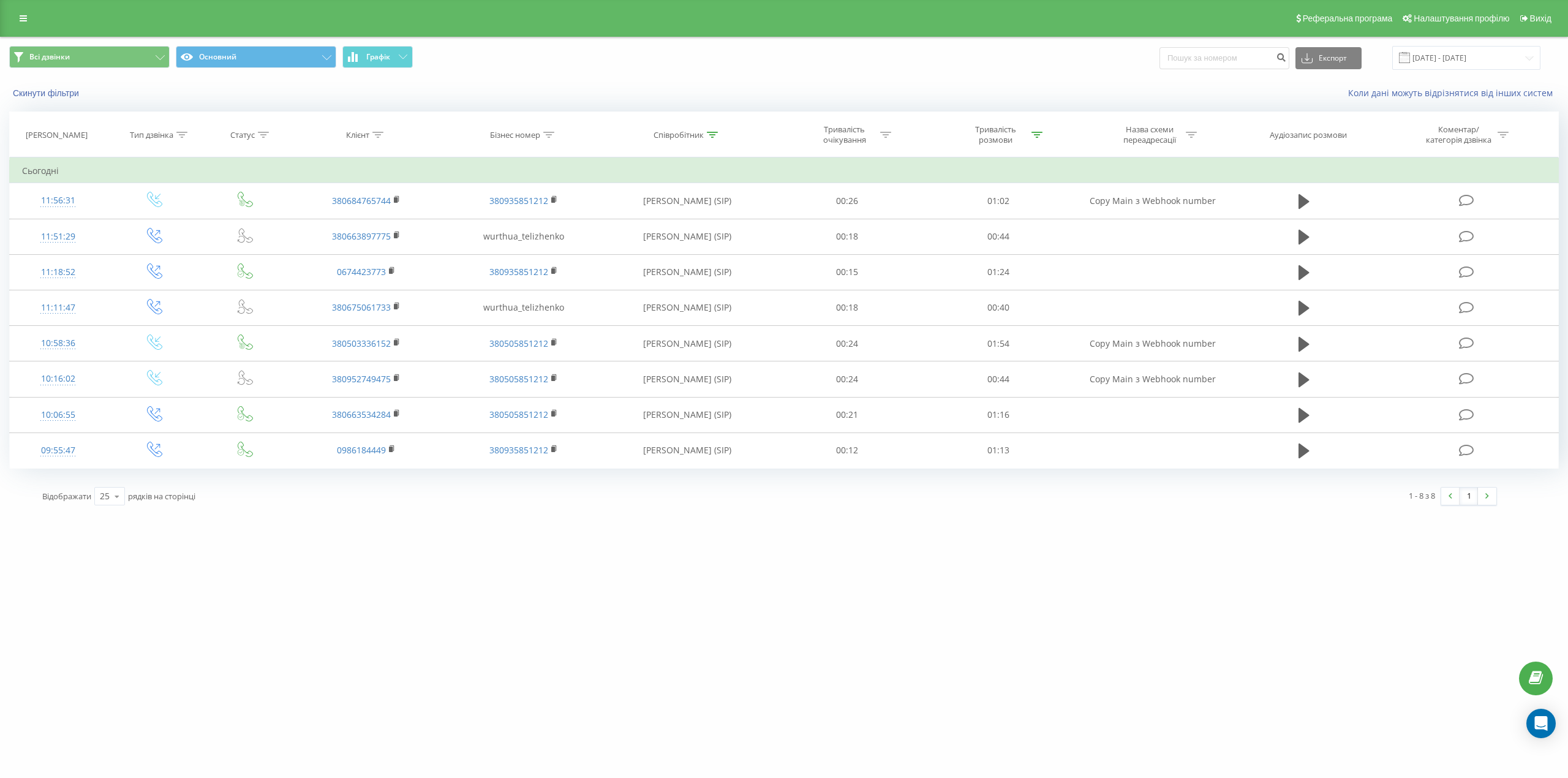
click at [670, 137] on div "Співробітник" at bounding box center [678, 135] width 50 height 10
drag, startPoint x: 686, startPoint y: 227, endPoint x: 623, endPoint y: 226, distance: 63.0
click at [623, 226] on div "Фільтрувати за умовою Містить теліженко Скасувати OK" at bounding box center [687, 213] width 133 height 110
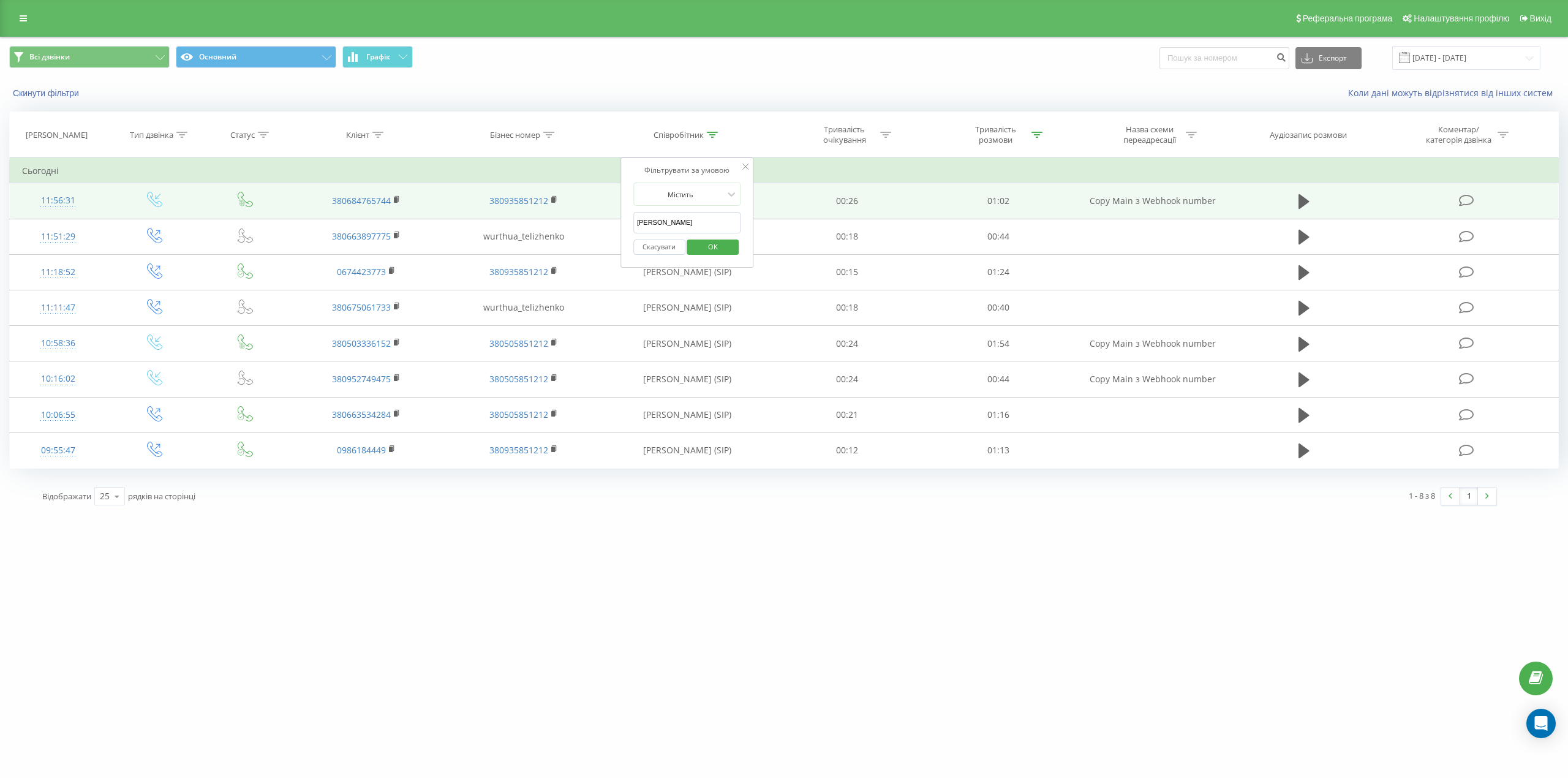
click button "OK" at bounding box center [713, 247] width 52 height 15
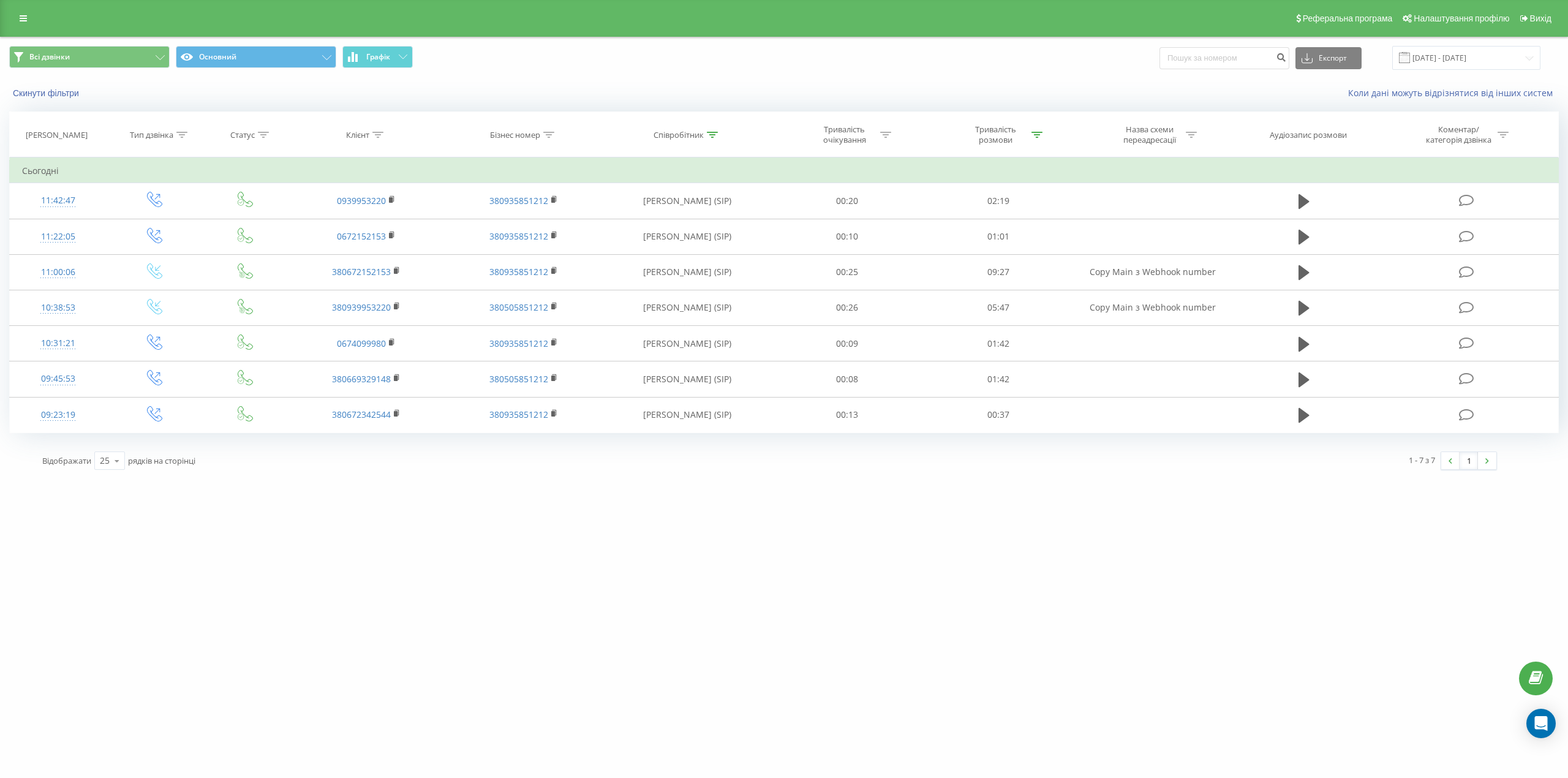
click at [702, 135] on div "Співробітник" at bounding box center [678, 135] width 50 height 10
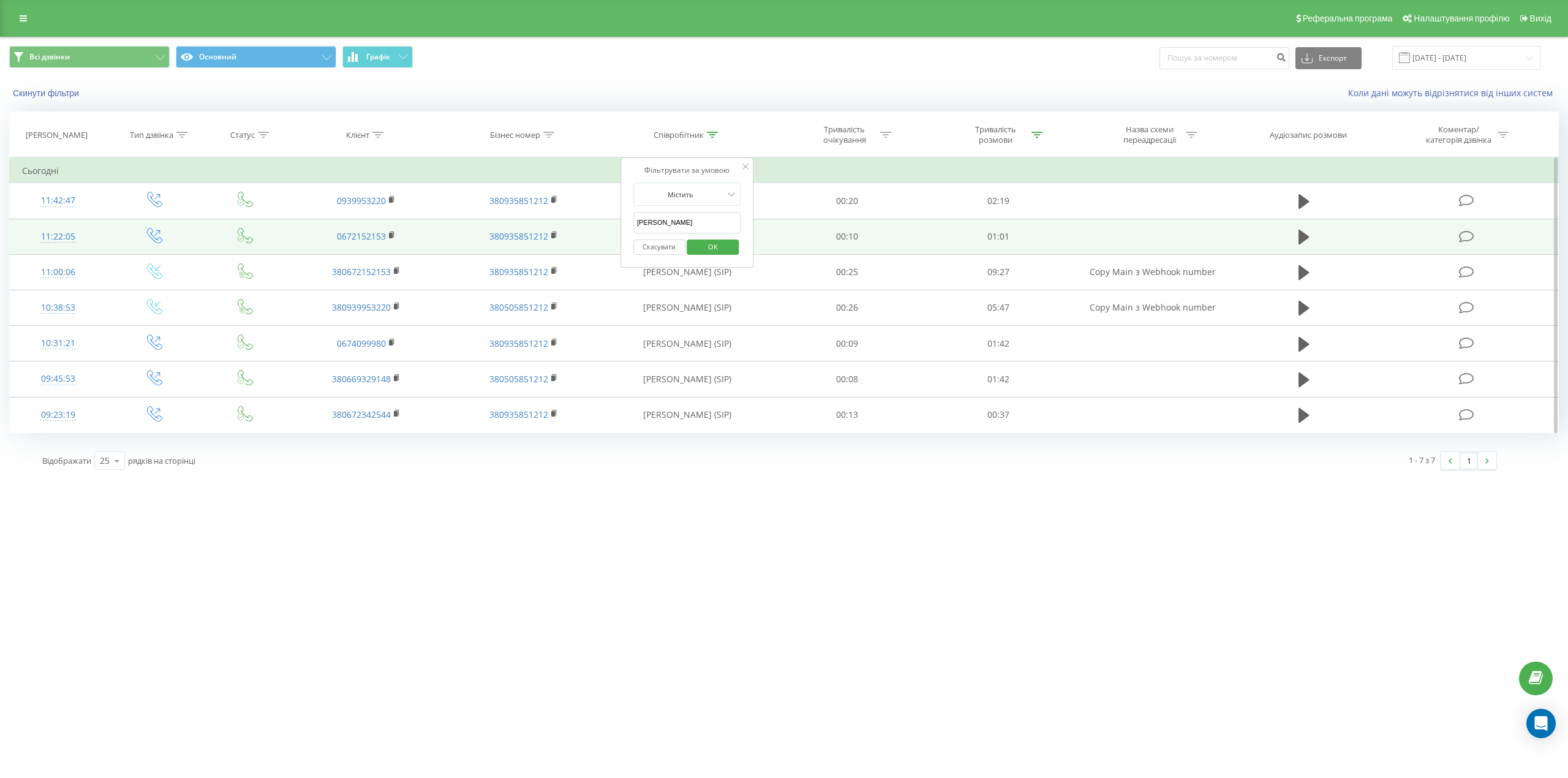
drag, startPoint x: 700, startPoint y: 221, endPoint x: 618, endPoint y: 221, distance: 82.0
click at [618, 221] on table "Фільтрувати за умовою Дорівнює Введіть значення Скасувати OK Фільтрувати за умо…" at bounding box center [784, 296] width 1550 height 276
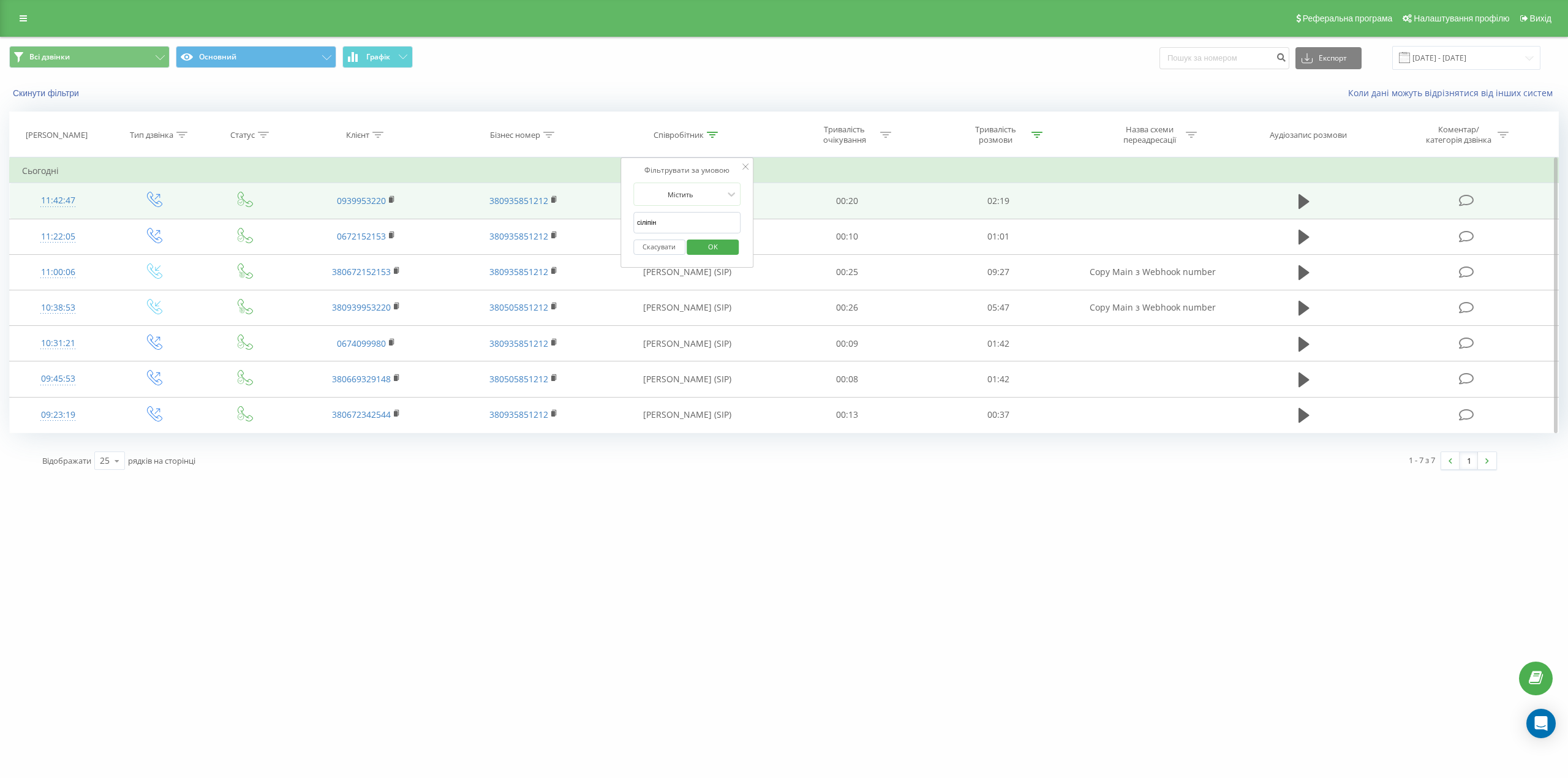
type input "сіліпіна"
click button "OK" at bounding box center [713, 247] width 52 height 15
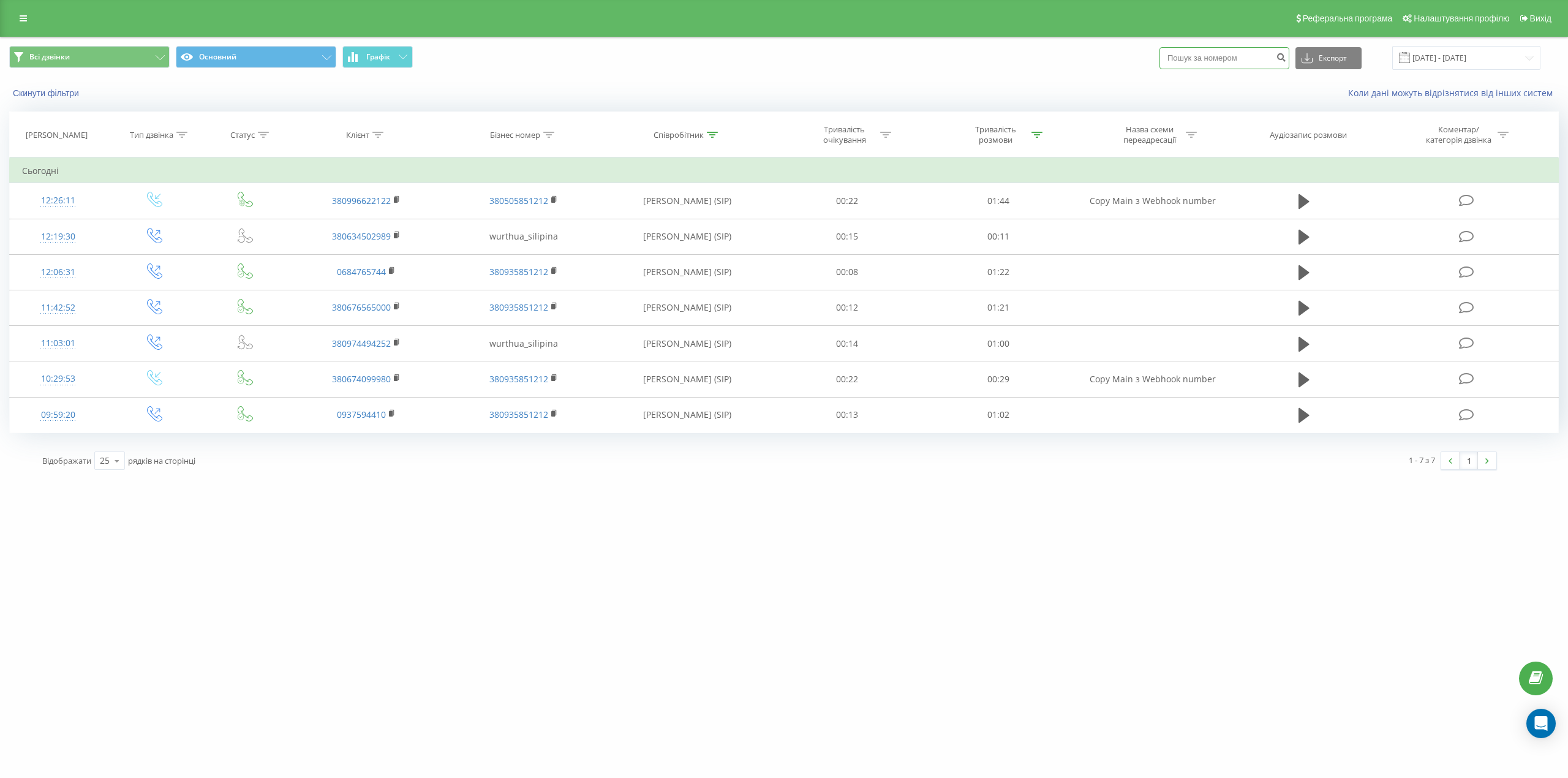
click at [1189, 59] on input at bounding box center [1224, 58] width 130 height 22
paste input "0505196838"
type input "0505196838"
click at [1283, 65] on button "submit" at bounding box center [1281, 58] width 17 height 22
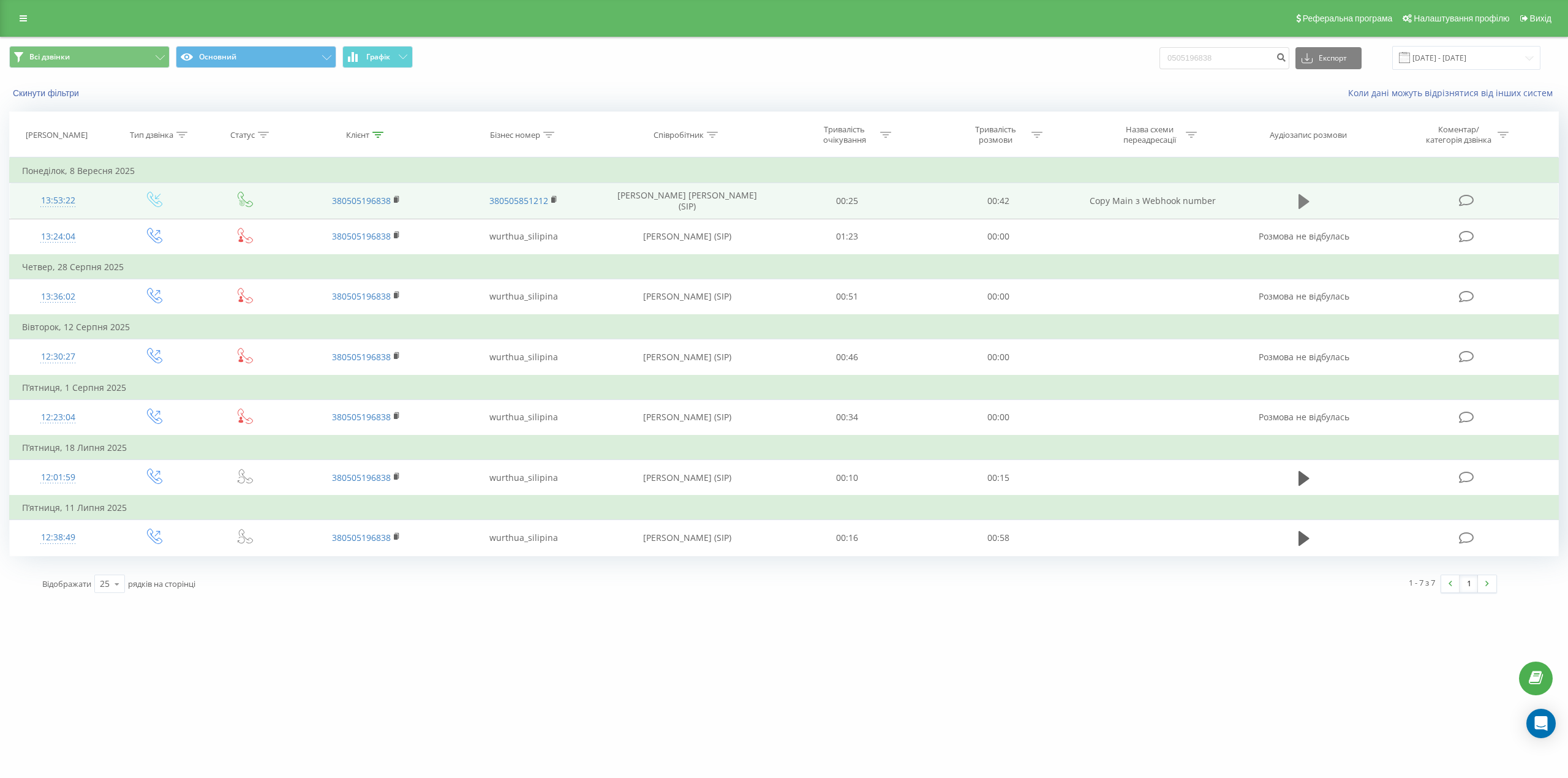
click at [1297, 205] on button at bounding box center [1303, 201] width 18 height 18
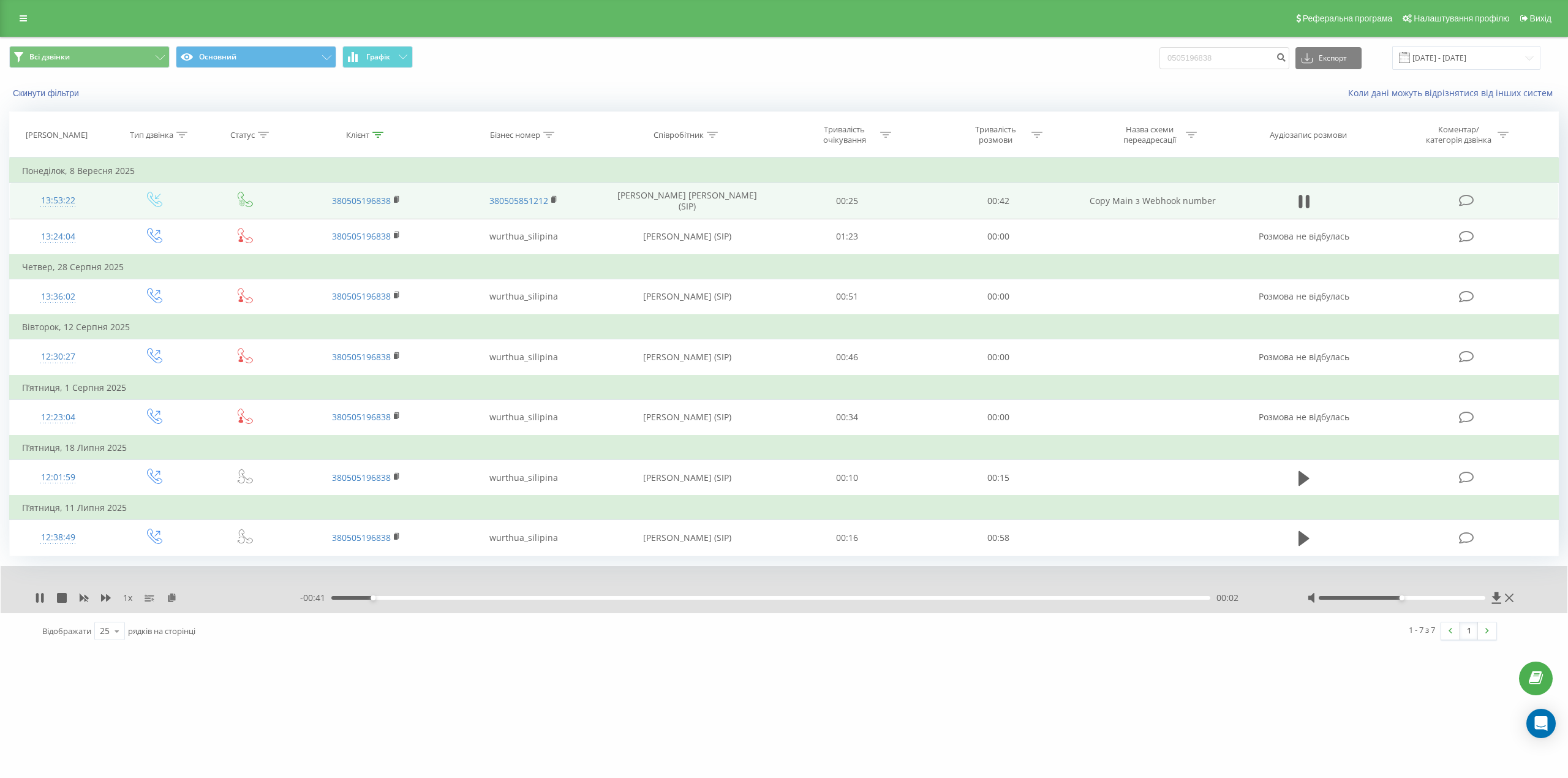
click at [527, 592] on div "- 00:41 00:02 00:02" at bounding box center [788, 598] width 977 height 12
click at [545, 598] on div "00:10" at bounding box center [771, 598] width 879 height 4
drag, startPoint x: 750, startPoint y: 594, endPoint x: 785, endPoint y: 595, distance: 35.0
click at [758, 595] on div "- 00:32 00:10 00:10" at bounding box center [788, 598] width 977 height 12
click at [836, 596] on div "00:24" at bounding box center [771, 598] width 879 height 4
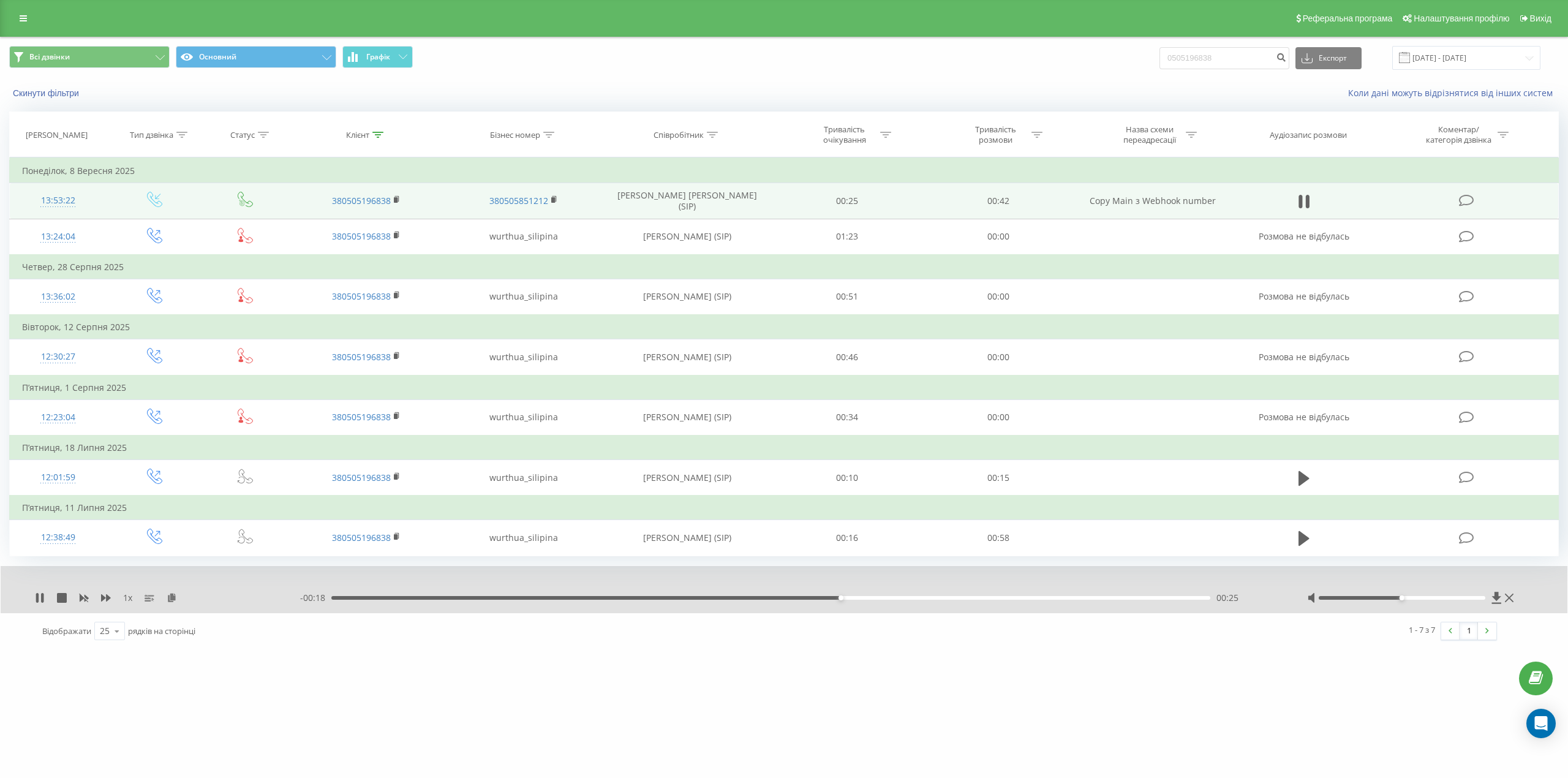
drag, startPoint x: 949, startPoint y: 596, endPoint x: 996, endPoint y: 595, distance: 47.0
click at [970, 596] on div "00:25" at bounding box center [771, 598] width 879 height 4
click at [1077, 596] on div "00:36" at bounding box center [771, 598] width 879 height 4
click at [1198, 596] on div "00:37" at bounding box center [771, 598] width 879 height 4
click at [1510, 600] on icon at bounding box center [1509, 597] width 9 height 10
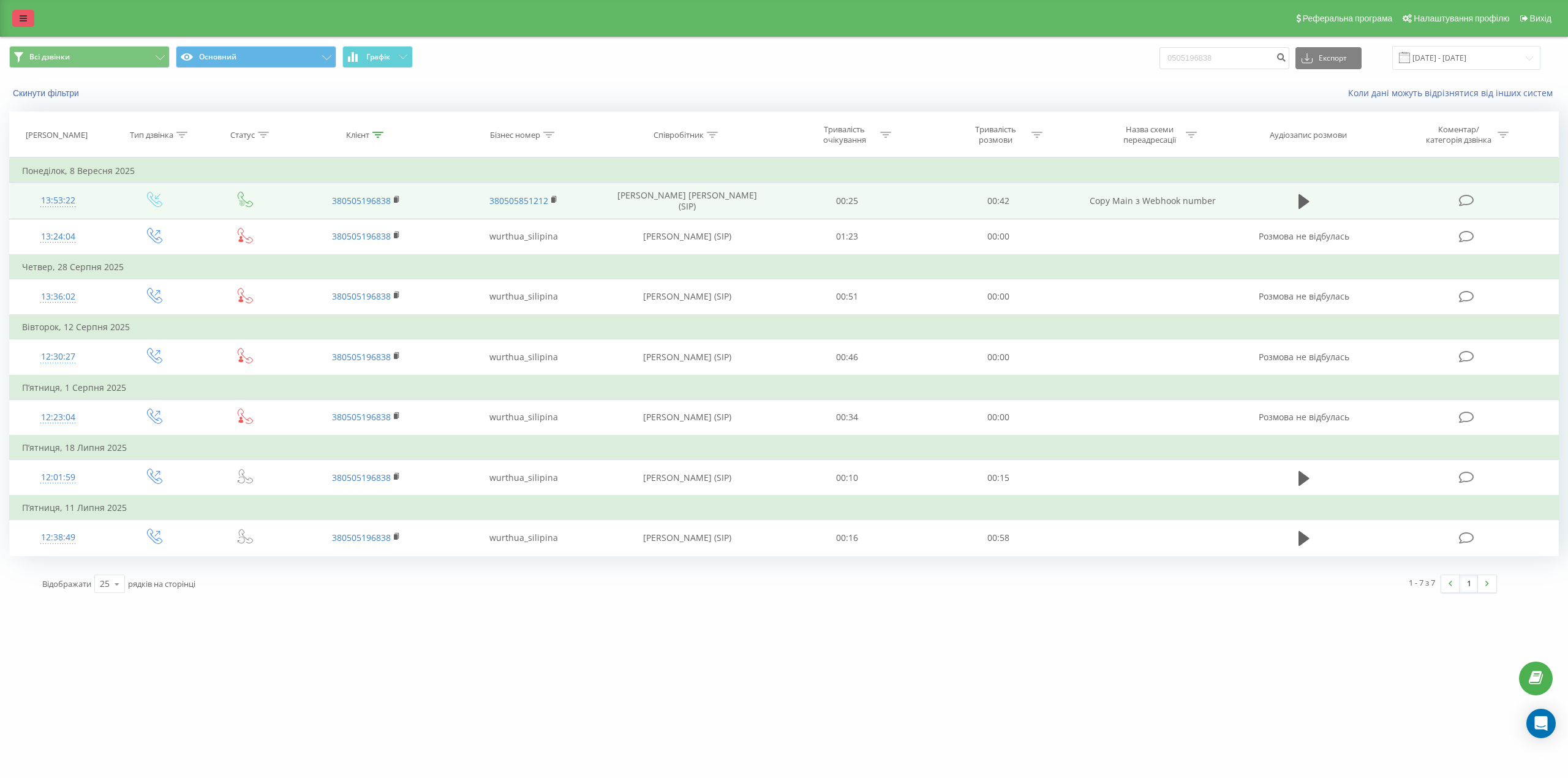
click at [17, 21] on link at bounding box center [23, 18] width 22 height 17
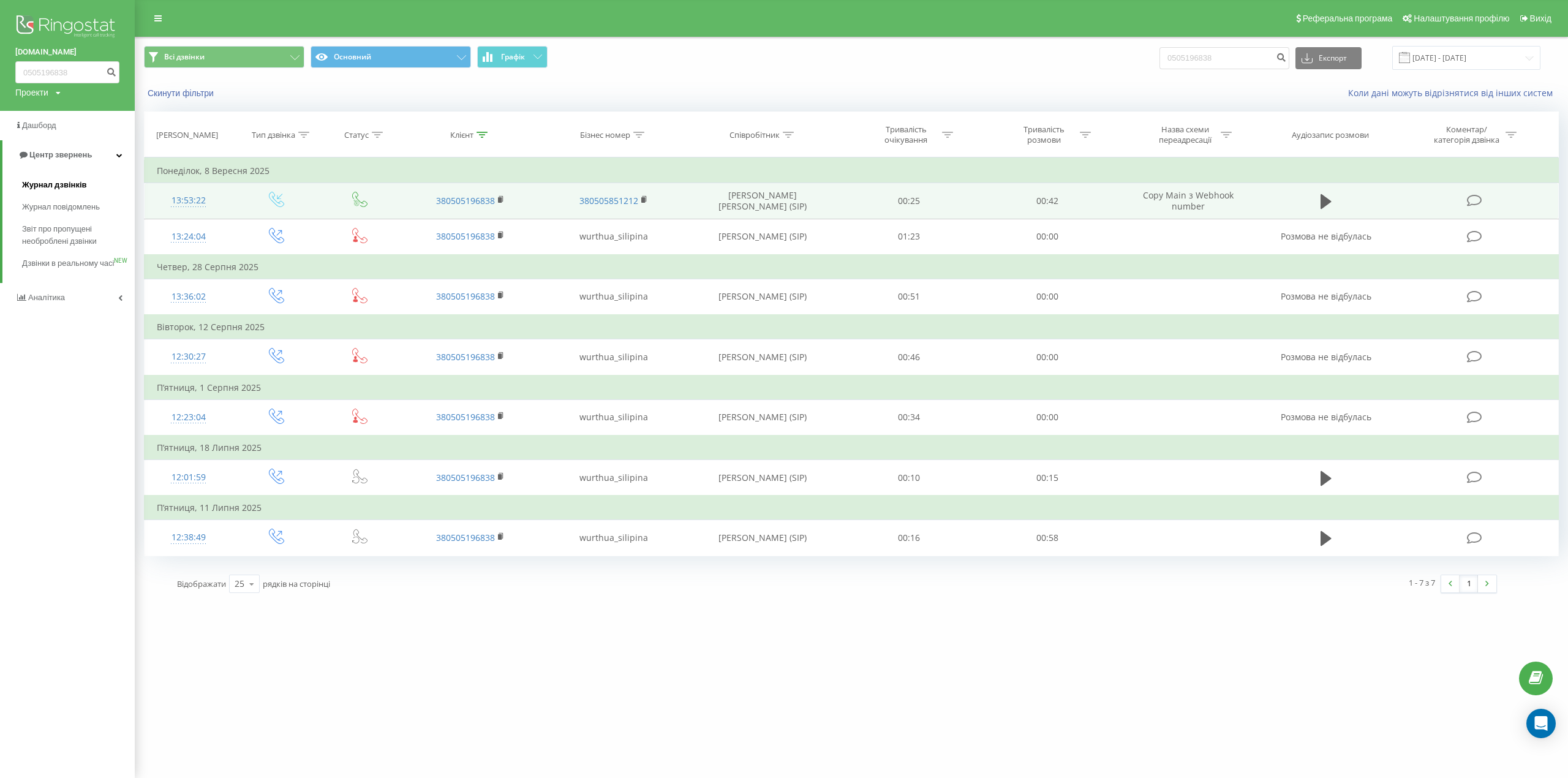
click at [69, 184] on span "Журнал дзвінків" at bounding box center [54, 185] width 65 height 12
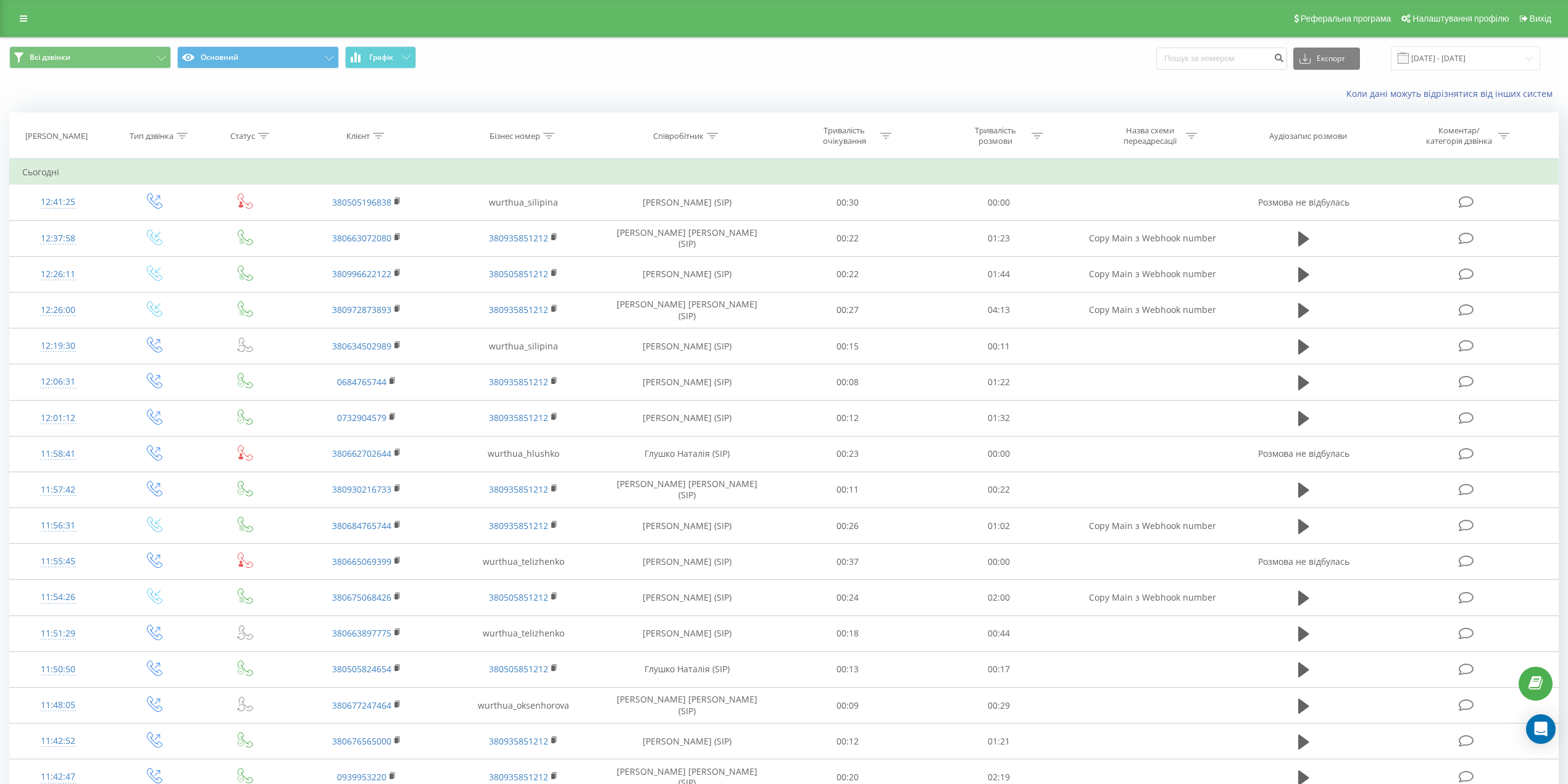
click at [702, 129] on th "Співробітник" at bounding box center [687, 136] width 169 height 46
click at [704, 137] on div "Співробітник" at bounding box center [678, 136] width 50 height 10
click at [679, 221] on input "text" at bounding box center [687, 224] width 109 height 21
type input "сіліпіна"
click at [717, 258] on span "OK" at bounding box center [713, 248] width 35 height 19
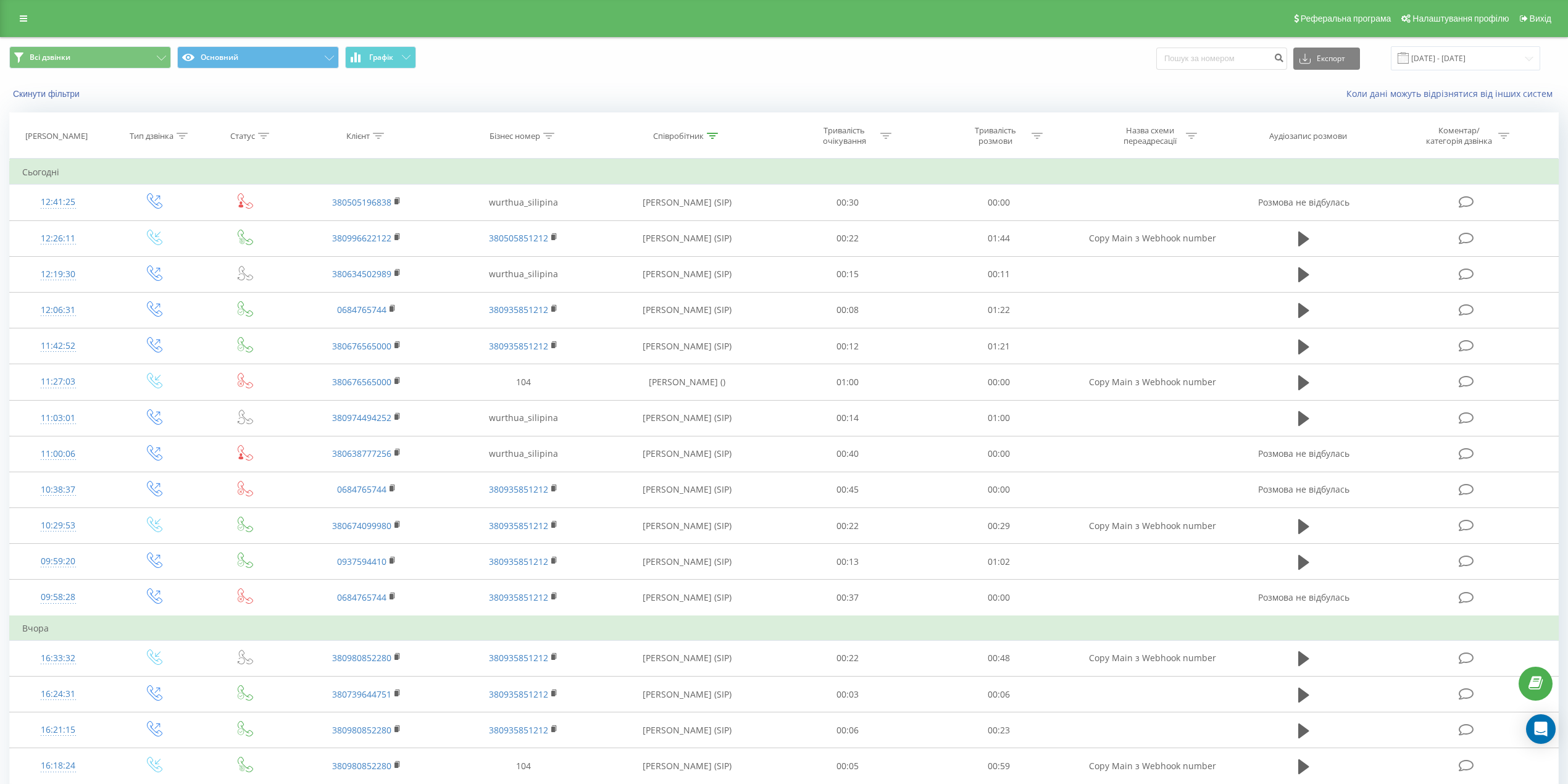
click at [1530, 46] on div "Всі дзвінки Основний Графік Експорт .csv .xls .xlsx 19.08.2025 - 19.09.2025" at bounding box center [784, 58] width 1567 height 41
click at [1524, 52] on input "19.08.2025 - 19.09.2025" at bounding box center [1465, 58] width 149 height 24
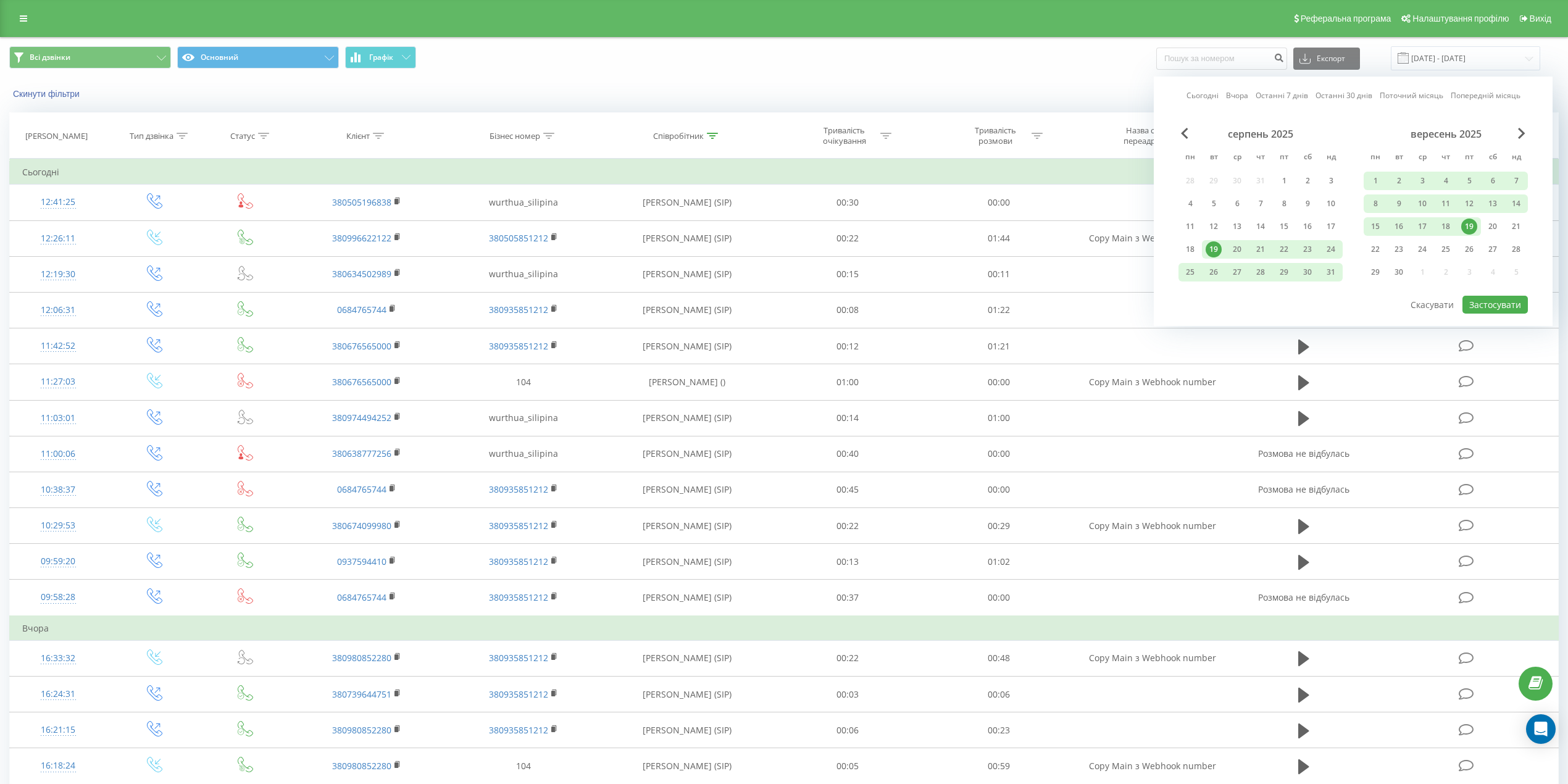
click at [1473, 223] on div "19" at bounding box center [1470, 227] width 16 height 16
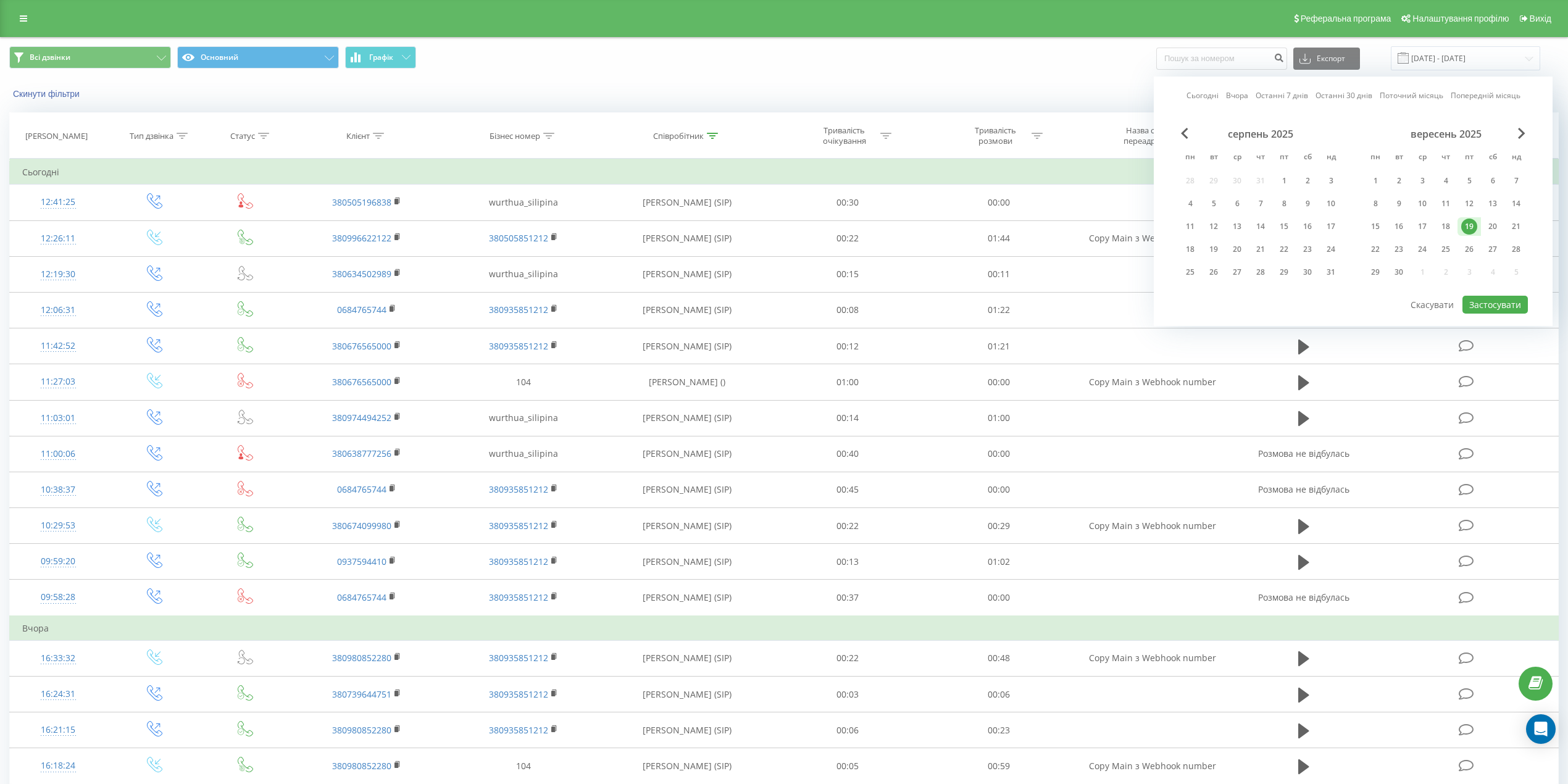
click at [1487, 289] on div "серпень 2025 пн вт ср чт пт сб нд 28 29 30 31 1 2 3 4 5 6 7 8 9 10 11 12 13 14 …" at bounding box center [1353, 211] width 350 height 166
click at [1487, 301] on button "Застосувати" at bounding box center [1495, 304] width 66 height 18
type input "19.09.2025 - 19.09.2025"
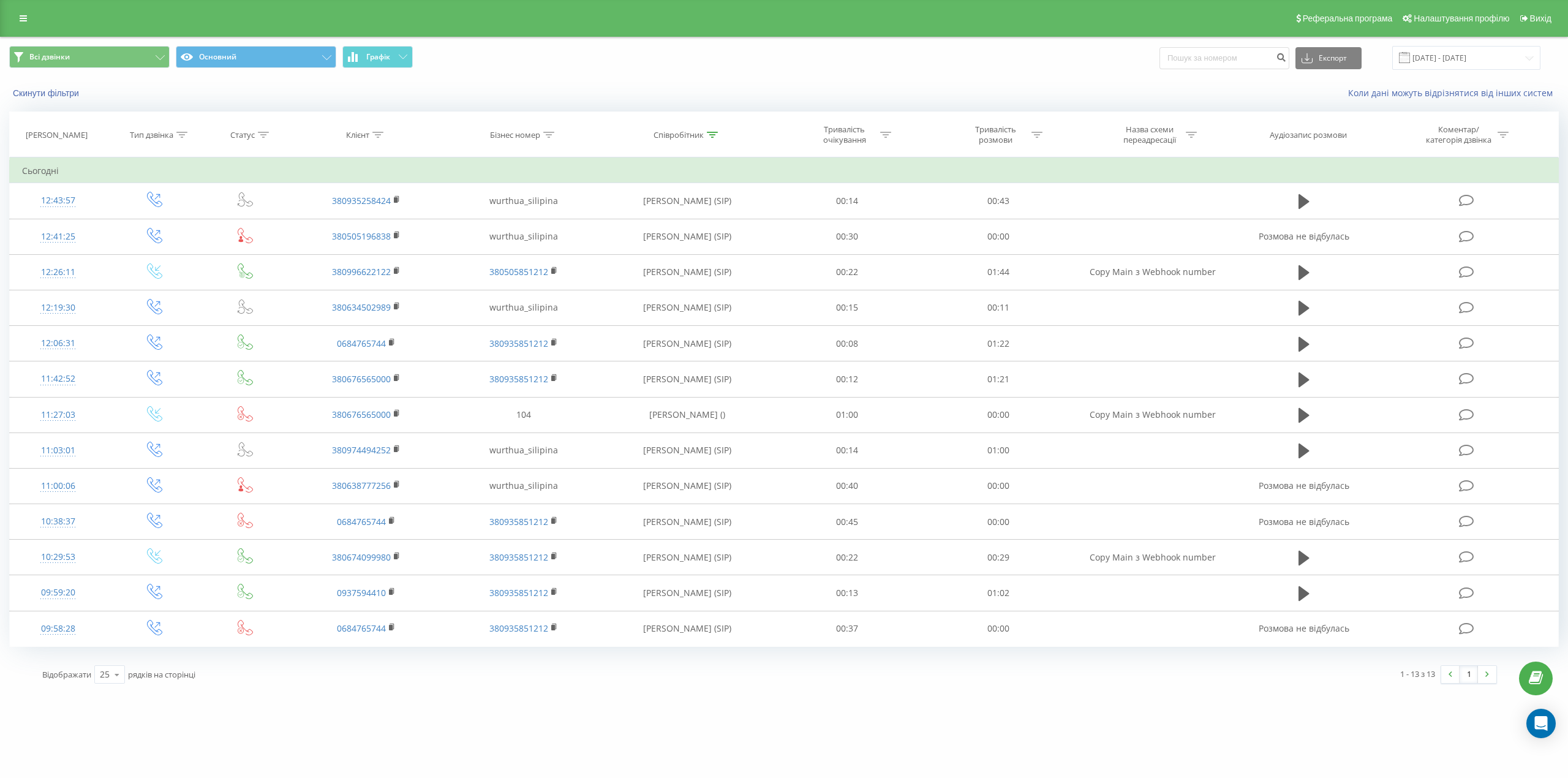
click at [971, 133] on div "Тривалість розмови" at bounding box center [995, 135] width 65 height 21
click at [989, 211] on form "Дорівнює Скасувати OK" at bounding box center [998, 221] width 108 height 78
click at [1009, 196] on div at bounding box center [992, 194] width 87 height 12
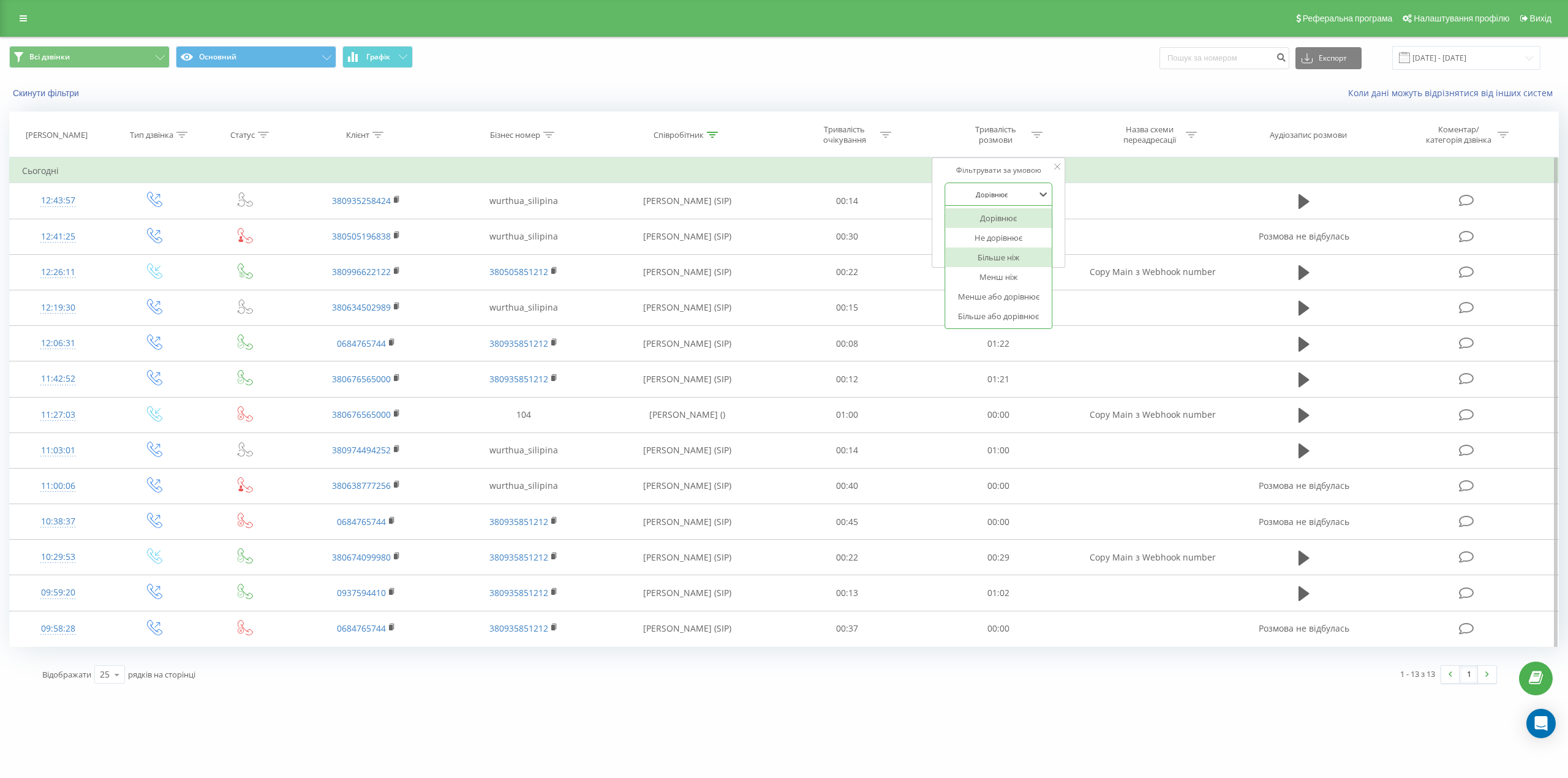
drag, startPoint x: 1015, startPoint y: 261, endPoint x: 986, endPoint y: 216, distance: 53.5
click at [1012, 258] on div "Більше ніж" at bounding box center [998, 257] width 106 height 20
drag, startPoint x: 982, startPoint y: 223, endPoint x: 982, endPoint y: 233, distance: 10.0
click at [982, 225] on input "text" at bounding box center [998, 222] width 108 height 21
type input "03"
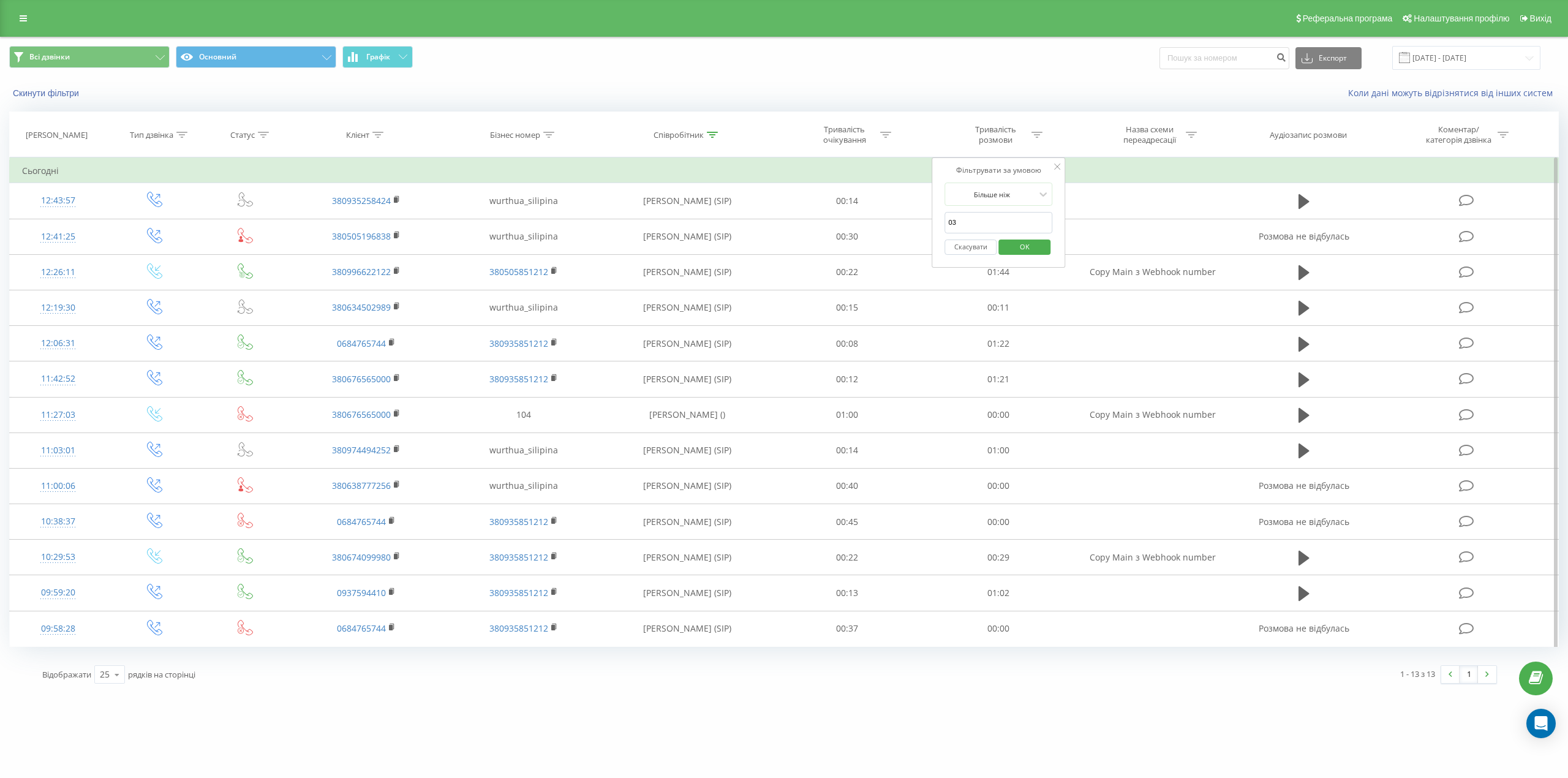
click at [1019, 249] on span "OK" at bounding box center [1025, 246] width 34 height 19
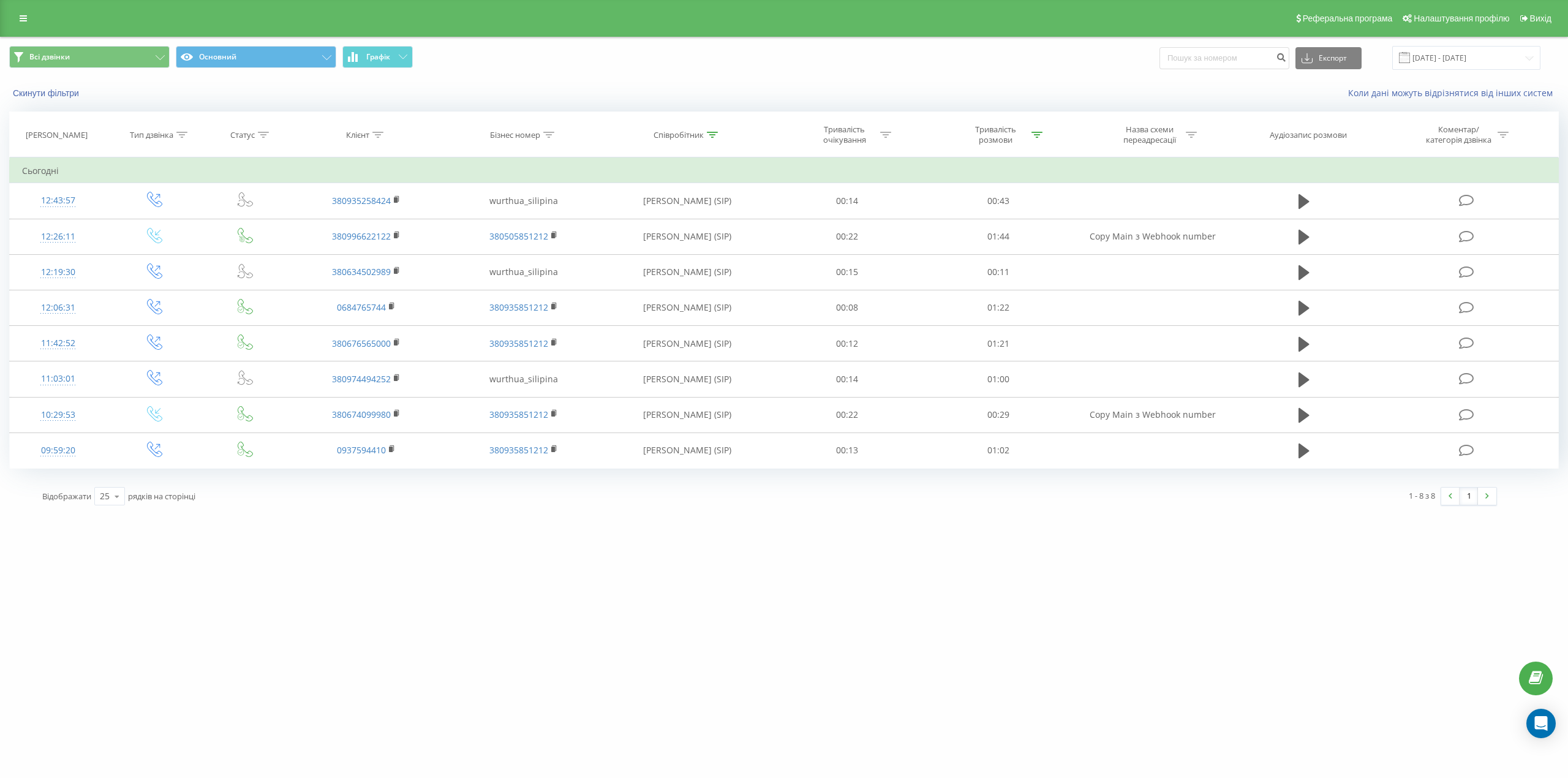
click at [692, 136] on div "Співробітник" at bounding box center [678, 135] width 50 height 10
click at [686, 228] on input "сіліпіна" at bounding box center [686, 222] width 108 height 21
click button "OK" at bounding box center [713, 247] width 52 height 15
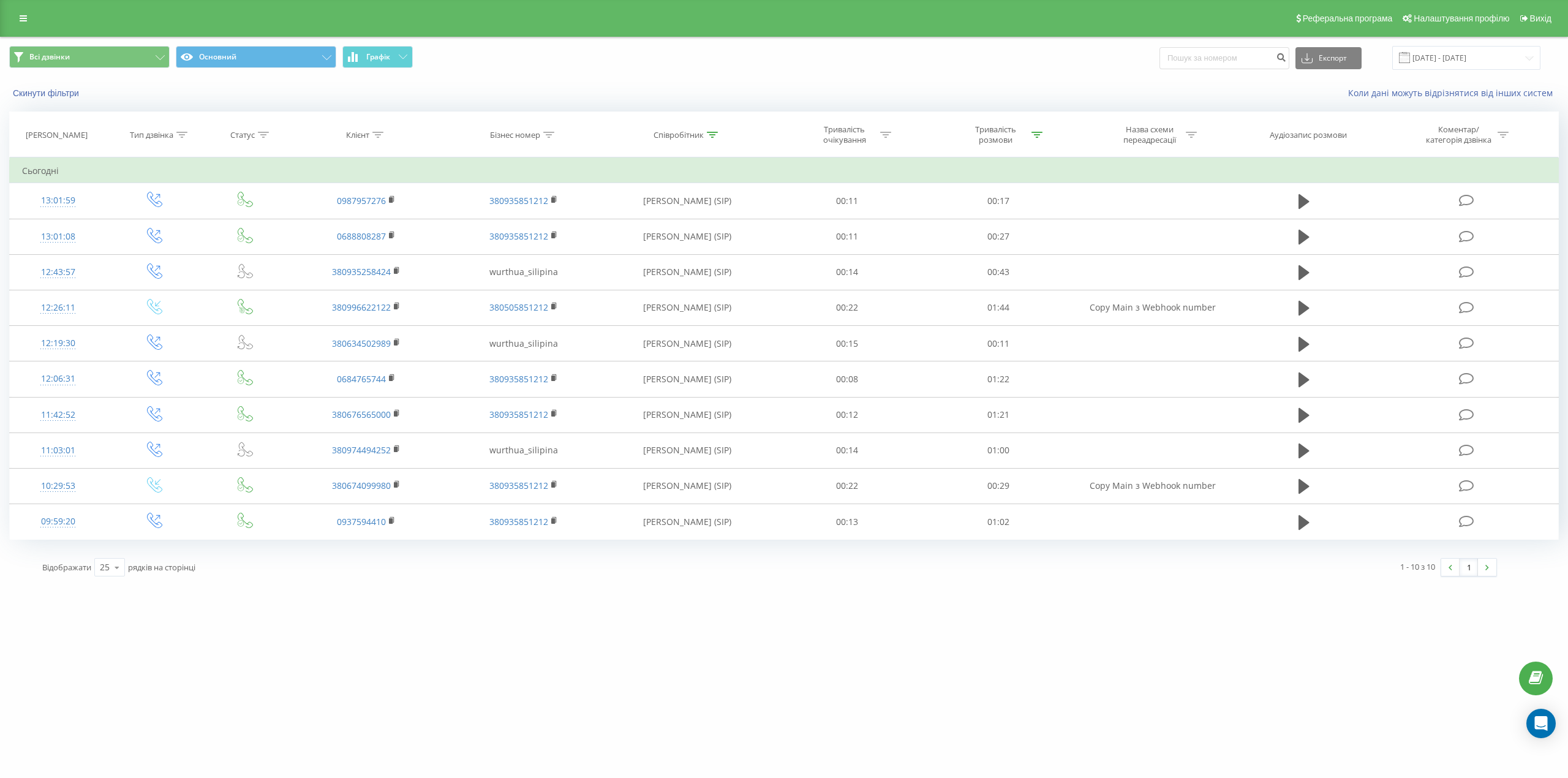
click at [711, 135] on icon at bounding box center [712, 135] width 11 height 6
drag, startPoint x: 674, startPoint y: 233, endPoint x: 623, endPoint y: 221, distance: 52.4
click at [629, 224] on div "Фільтрувати за умовою Містить сіліпіна Скасувати OK" at bounding box center [687, 213] width 133 height 110
click button "OK" at bounding box center [713, 247] width 52 height 15
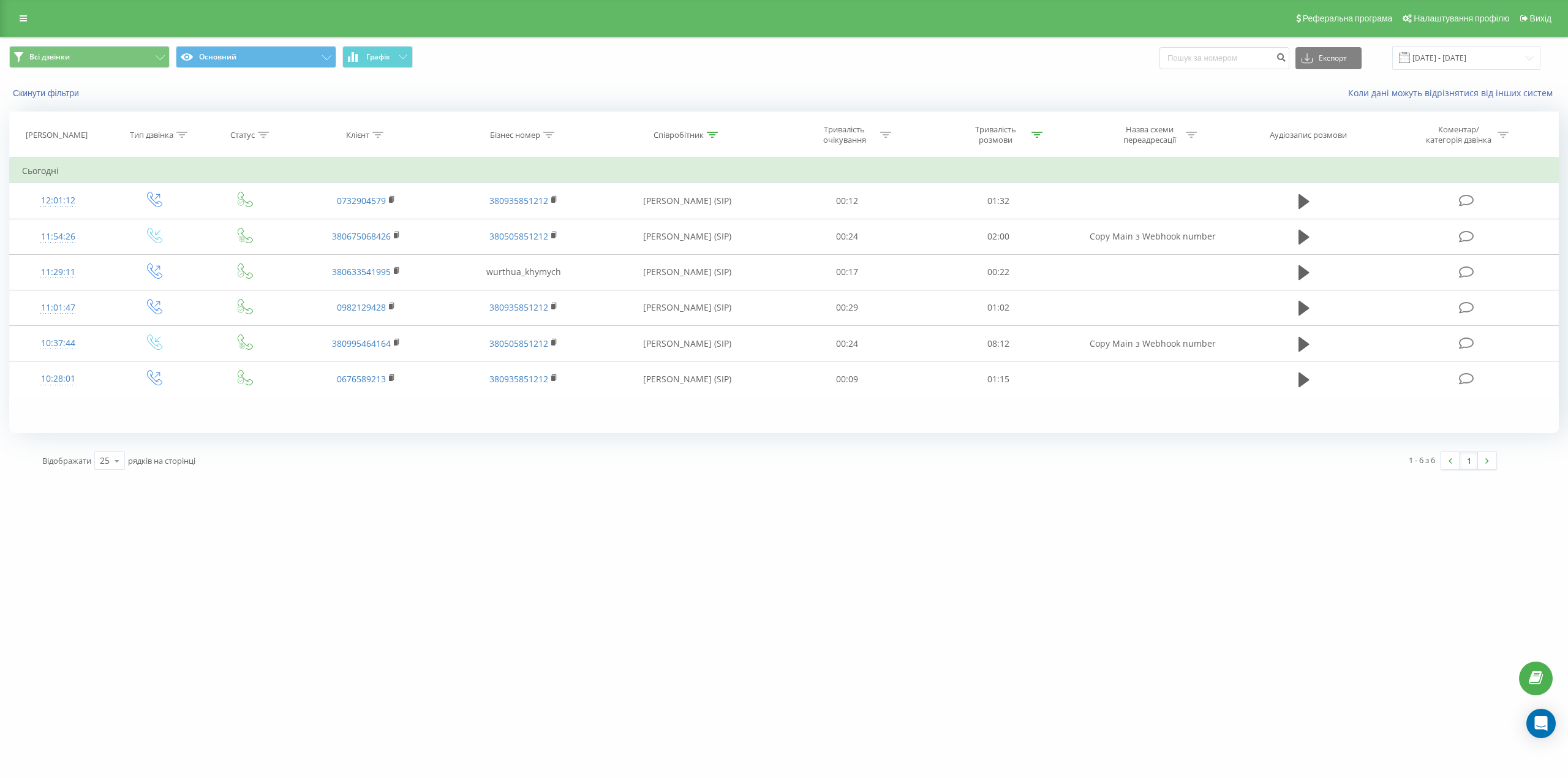
click at [699, 136] on div "Співробітник" at bounding box center [678, 135] width 50 height 10
drag, startPoint x: 686, startPoint y: 217, endPoint x: 620, endPoint y: 217, distance: 66.0
click at [622, 217] on div "Фільтрувати за умовою Містить химич Скасувати OK" at bounding box center [687, 213] width 133 height 110
click button "OK" at bounding box center [713, 247] width 52 height 15
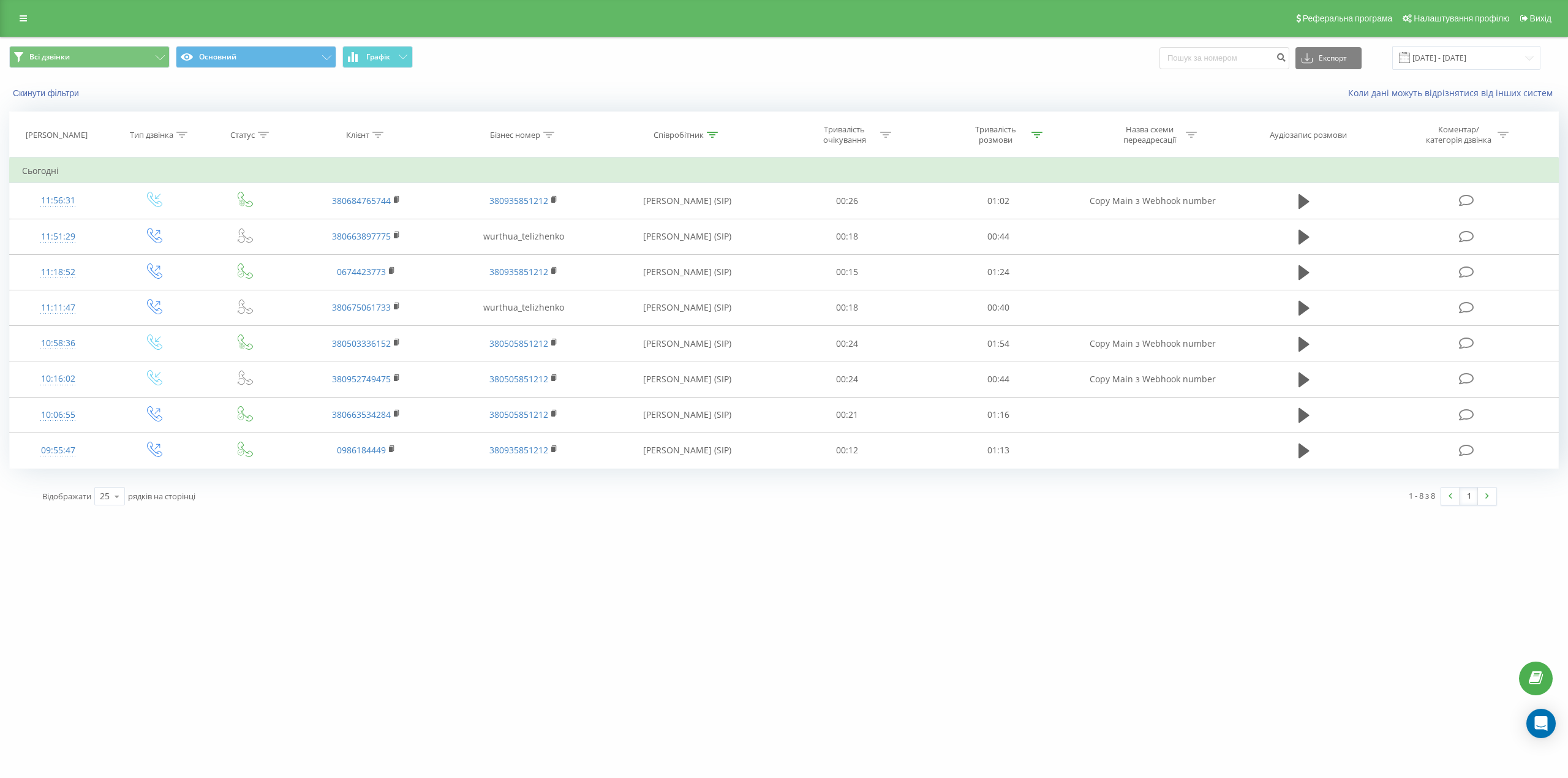
drag, startPoint x: 706, startPoint y: 135, endPoint x: 704, endPoint y: 159, distance: 24.1
click at [706, 137] on div "Співробітник" at bounding box center [686, 135] width 65 height 10
drag, startPoint x: 653, startPoint y: 233, endPoint x: 620, endPoint y: 227, distance: 33.5
click at [620, 227] on div "Фільтрувати за умовою Містить теліженко Скасувати OK" at bounding box center [687, 213] width 133 height 110
click button "OK" at bounding box center [713, 247] width 52 height 15
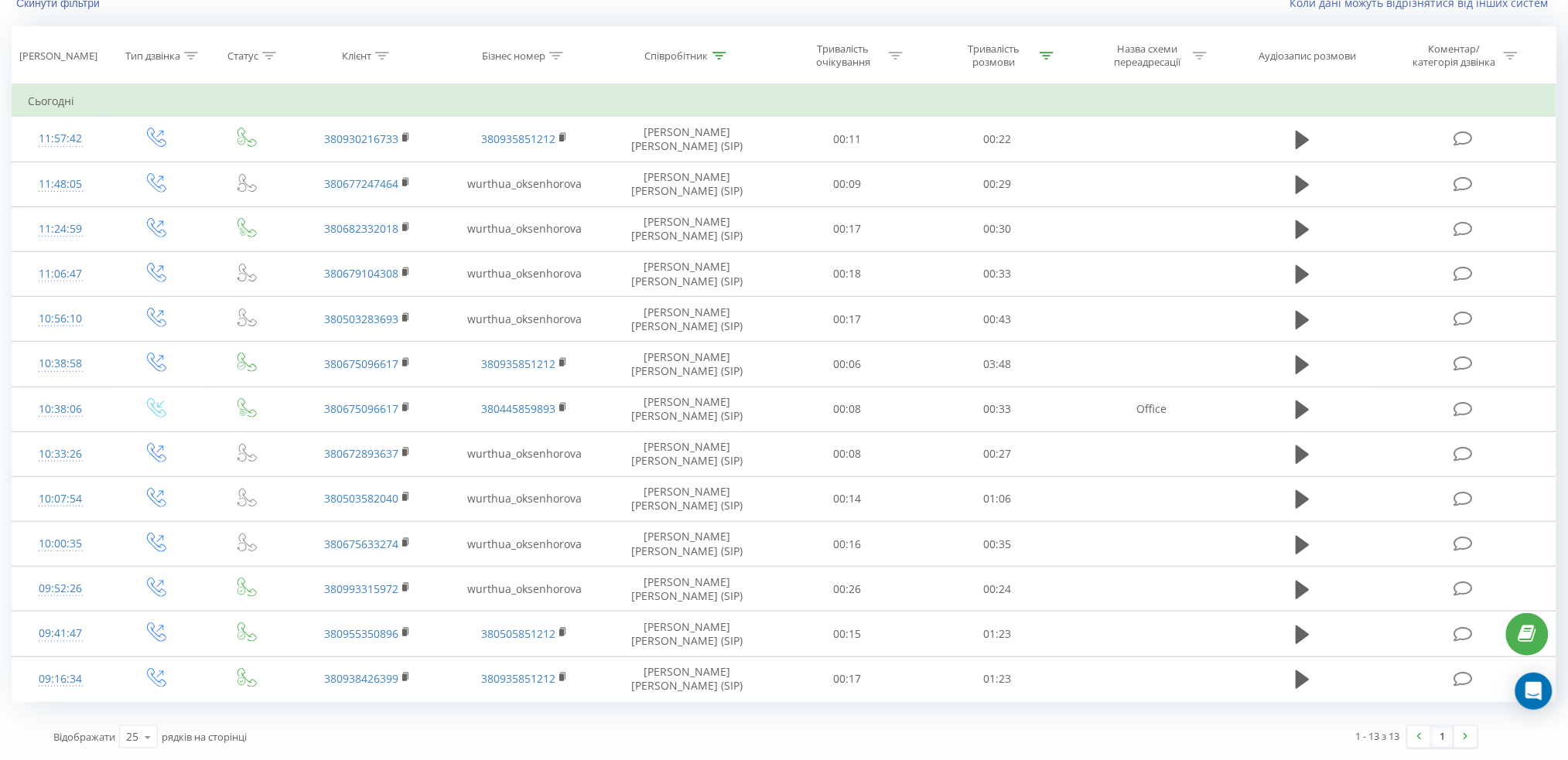
click at [696, 61] on div "Співробітник" at bounding box center [676, 56] width 63 height 13
click at [703, 171] on input "оксенгорова" at bounding box center [687, 166] width 136 height 27
click at [701, 168] on input "оксенгорова" at bounding box center [687, 166] width 136 height 27
click button "OK" at bounding box center [720, 197] width 66 height 19
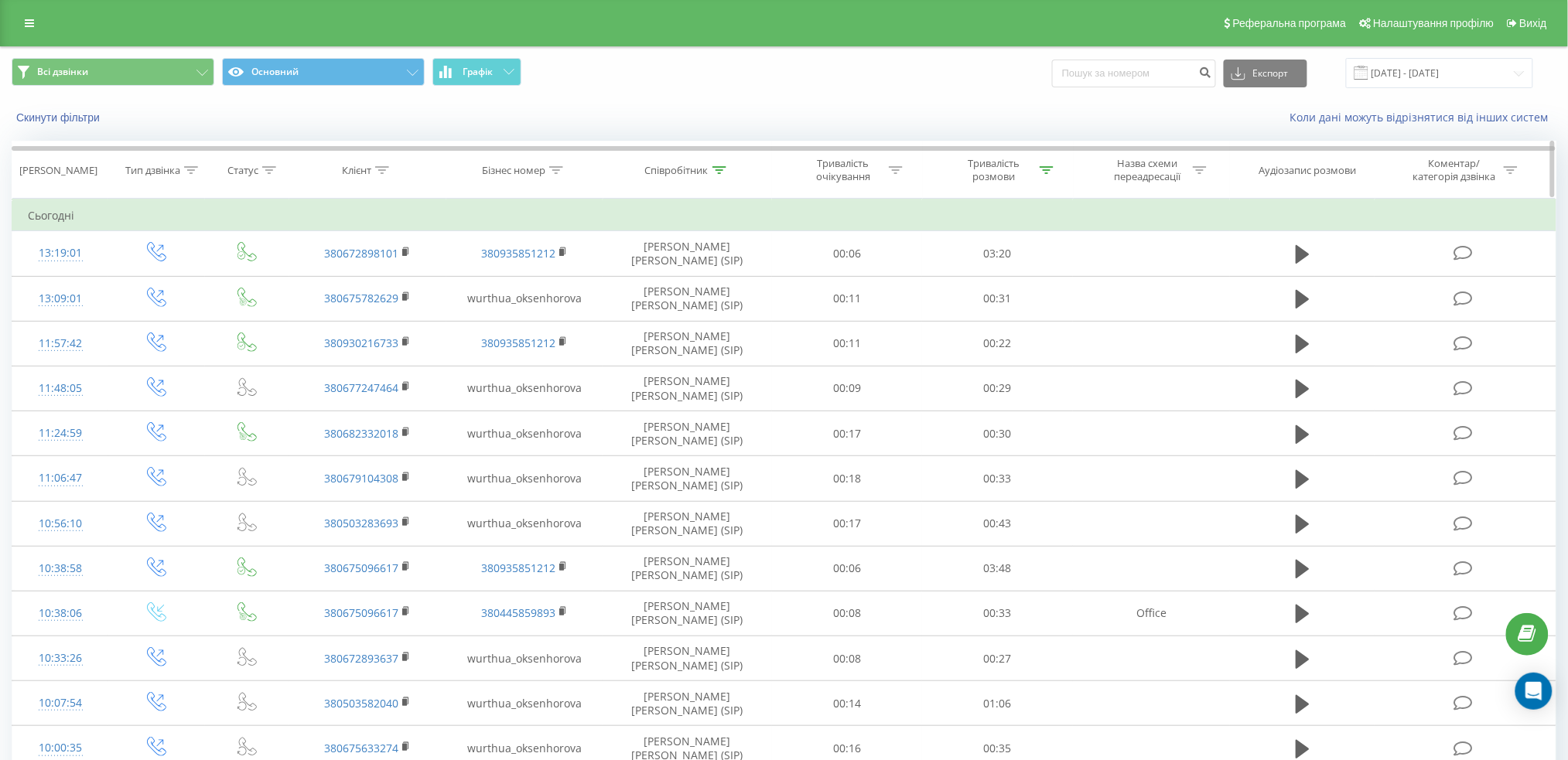
click at [723, 167] on icon at bounding box center [719, 170] width 14 height 7
drag, startPoint x: 690, startPoint y: 279, endPoint x: 607, endPoint y: 266, distance: 84.0
click at [607, 266] on div "Фільтрувати за умовою Містить оксенгорова Скасувати OK" at bounding box center [687, 268] width 169 height 139
click button "OK" at bounding box center [720, 312] width 66 height 19
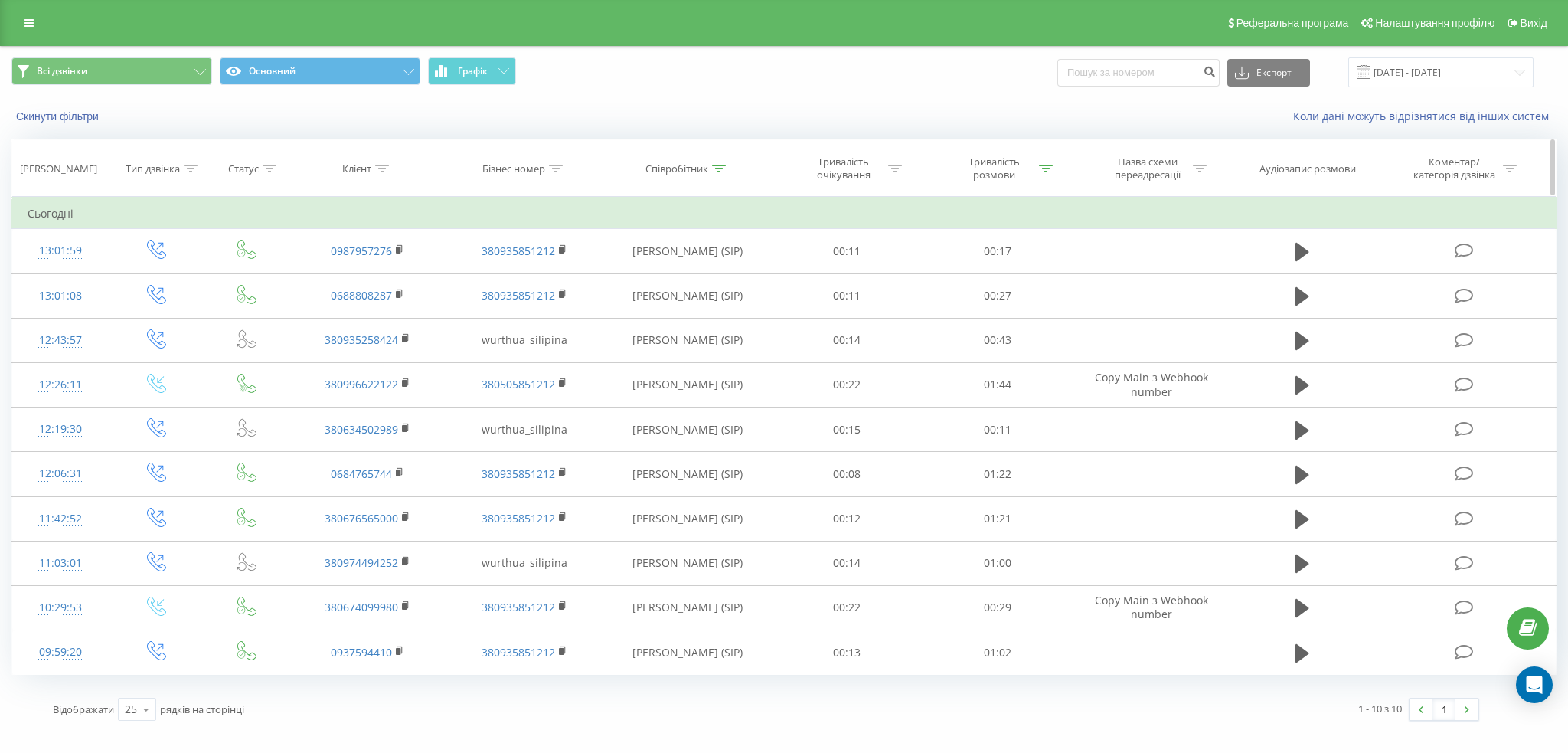
click at [701, 172] on div "Співробітник" at bounding box center [677, 169] width 62 height 13
click at [702, 267] on input "сіліпіна" at bounding box center [687, 278] width 135 height 27
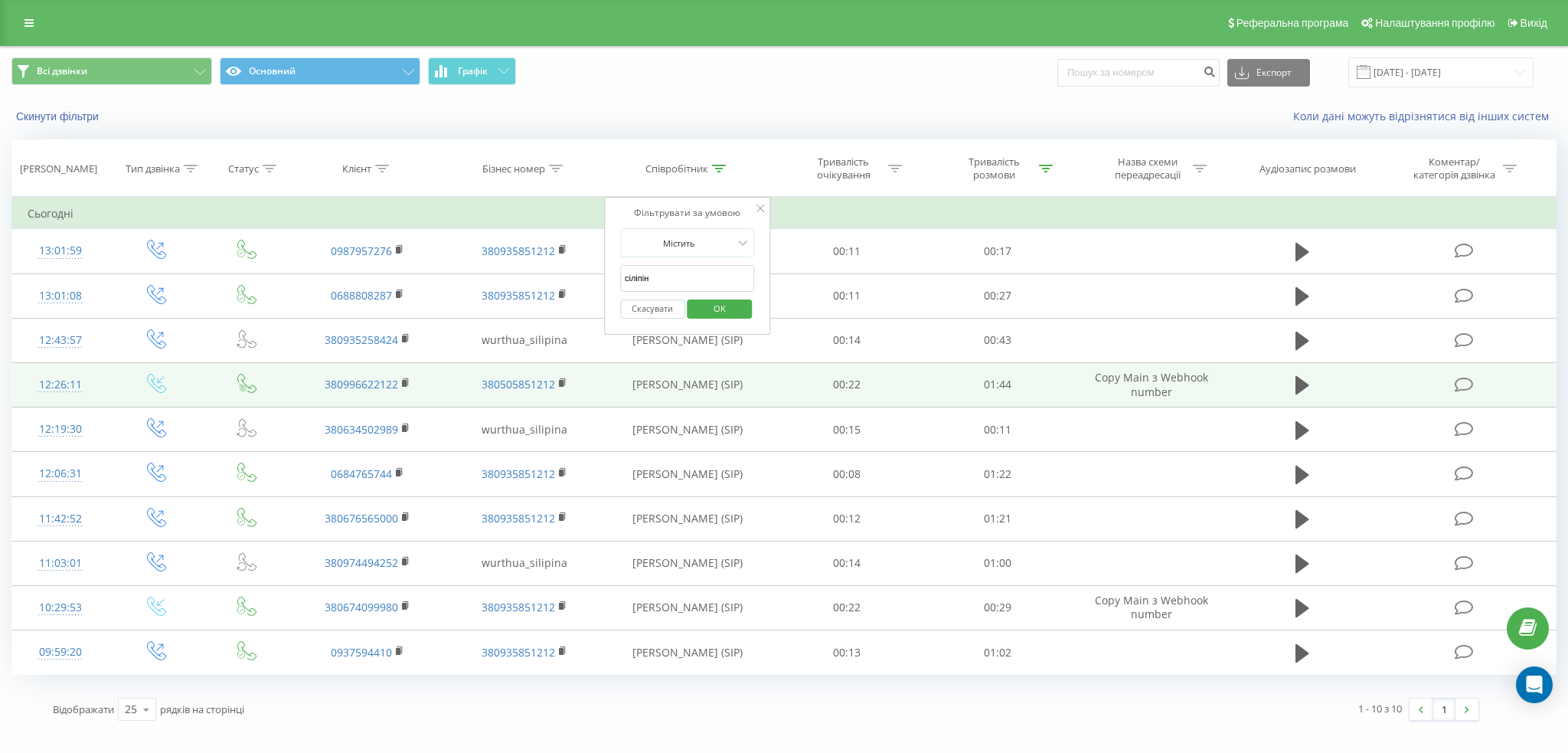
type input "сіліпіна"
click button "OK" at bounding box center [720, 309] width 65 height 19
